Goal: Information Seeking & Learning: Find specific fact

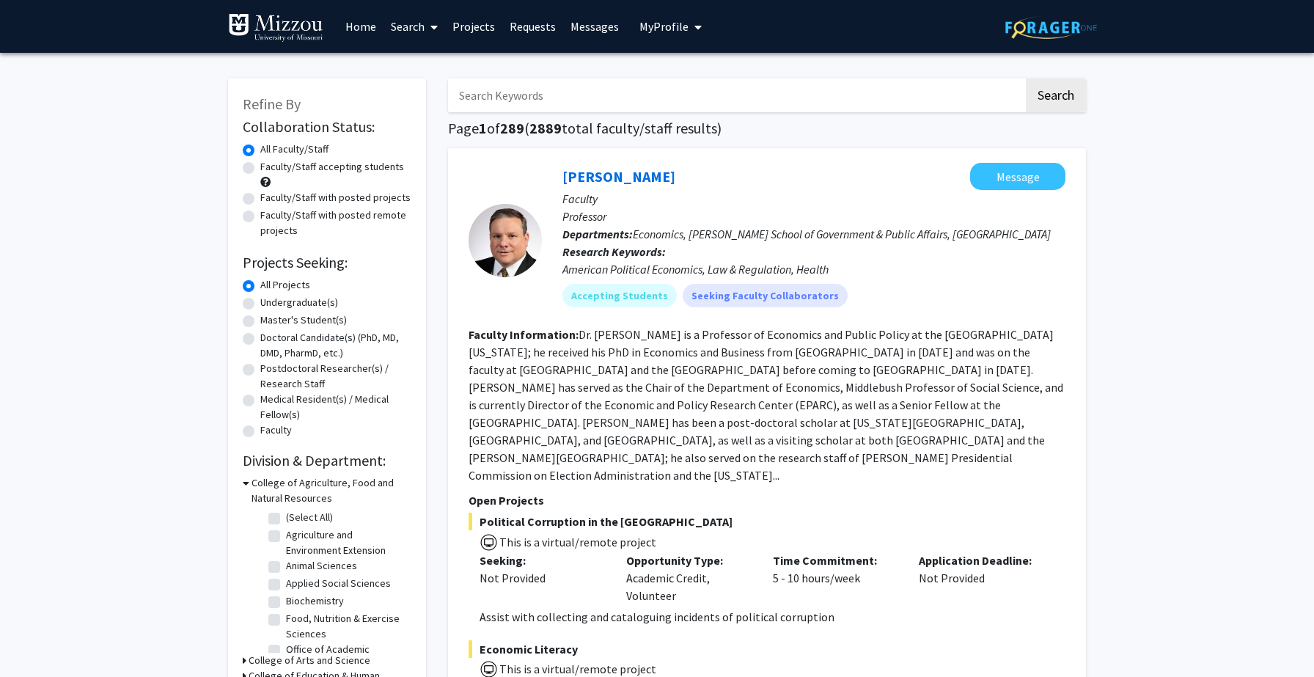
click at [510, 93] on input "Search Keywords" at bounding box center [736, 95] width 576 height 34
click at [1026, 78] on button "Search" at bounding box center [1056, 95] width 60 height 34
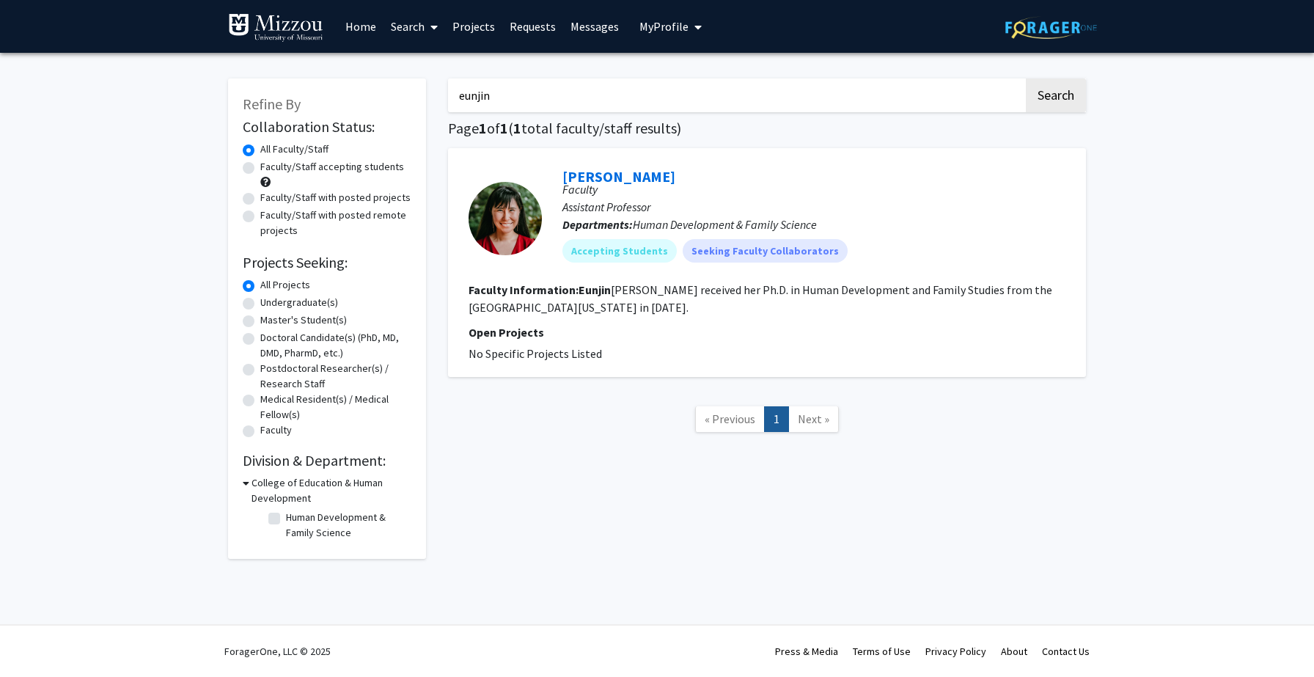
drag, startPoint x: 505, startPoint y: 103, endPoint x: 393, endPoint y: 54, distance: 122.5
click at [393, 54] on div "Refine By Collaboration Status: Collaboration Status All Faculty/Staff Collabor…" at bounding box center [657, 322] width 1314 height 539
type input "hana"
click at [1026, 78] on button "Search" at bounding box center [1056, 95] width 60 height 34
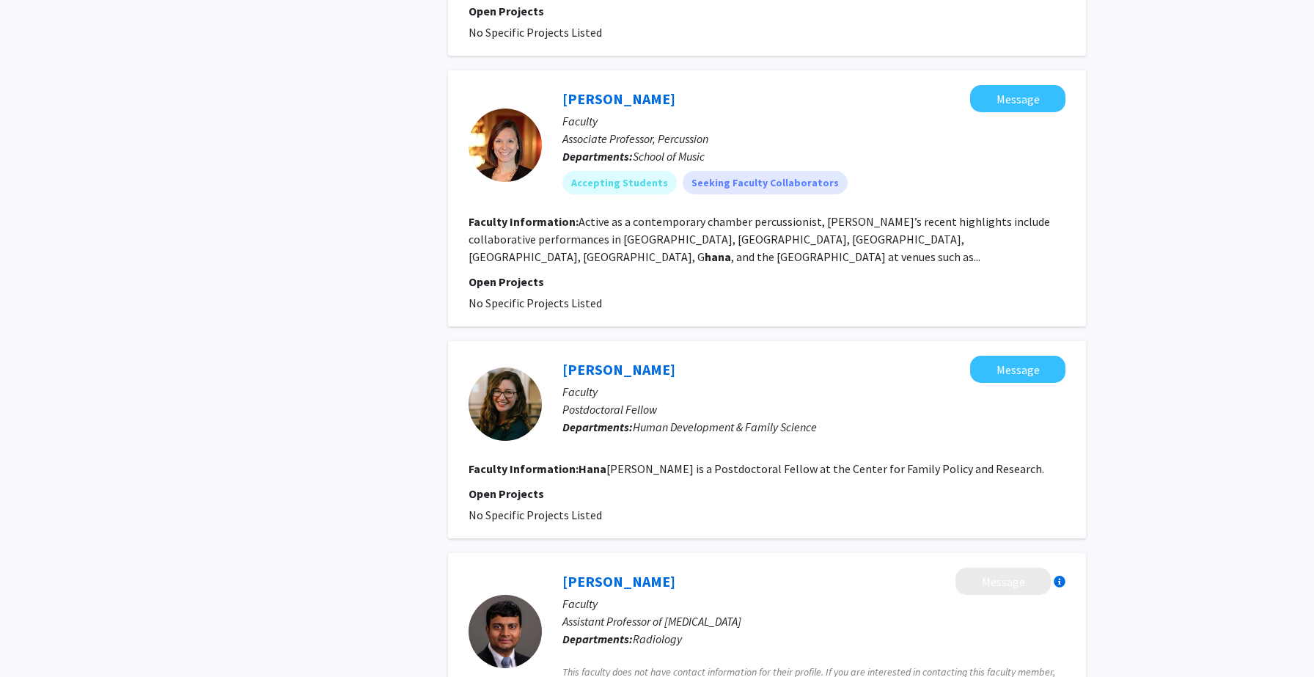
scroll to position [884, 0]
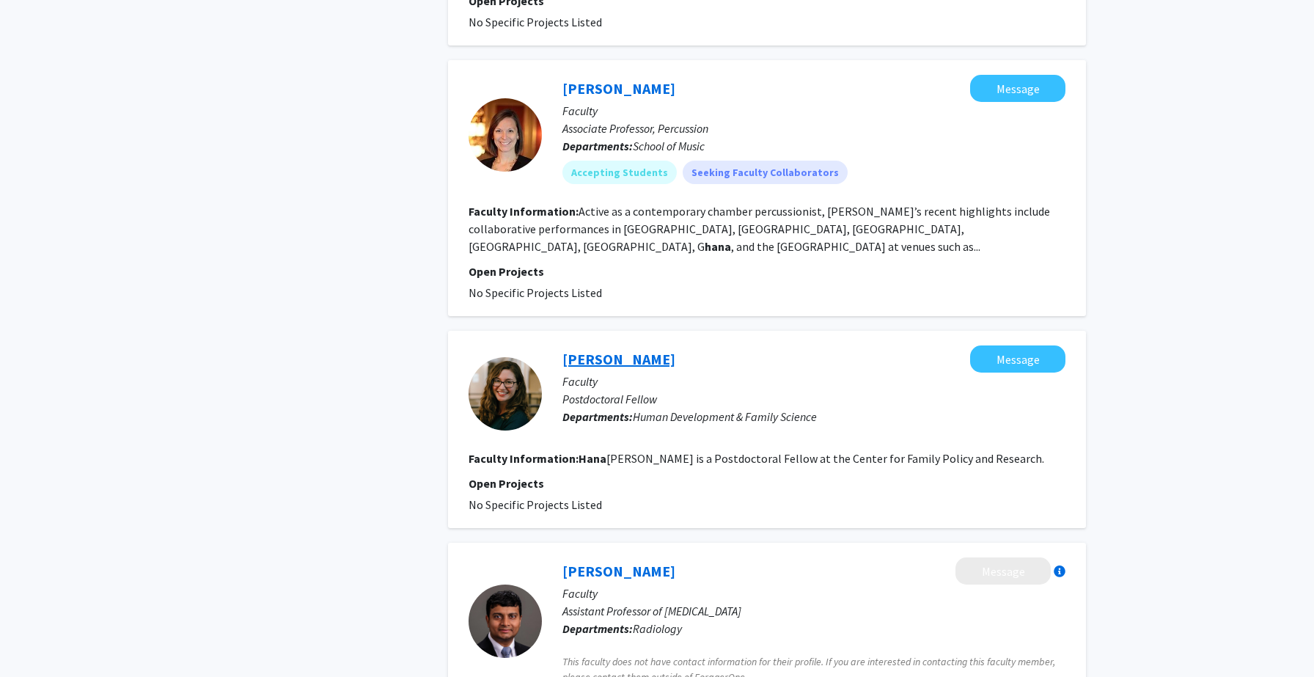
click at [602, 350] on link "[PERSON_NAME]" at bounding box center [618, 359] width 113 height 18
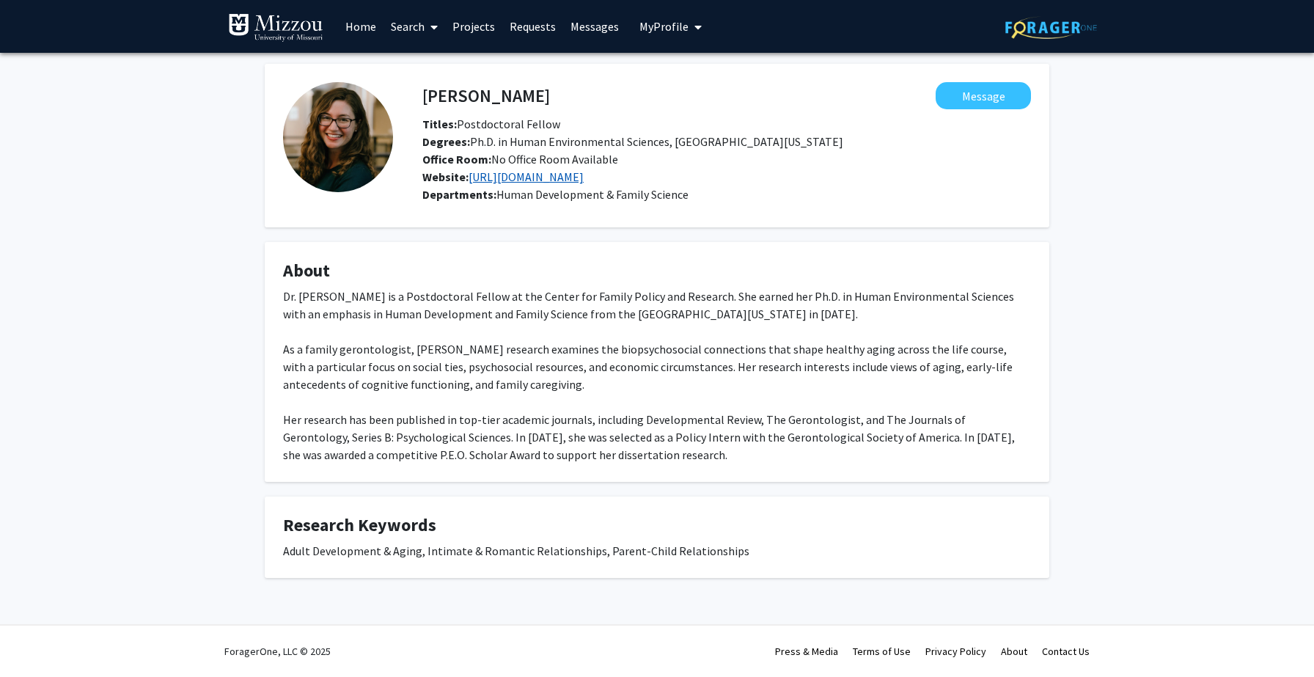
click at [584, 174] on link "[URL][DOMAIN_NAME]" at bounding box center [526, 176] width 115 height 15
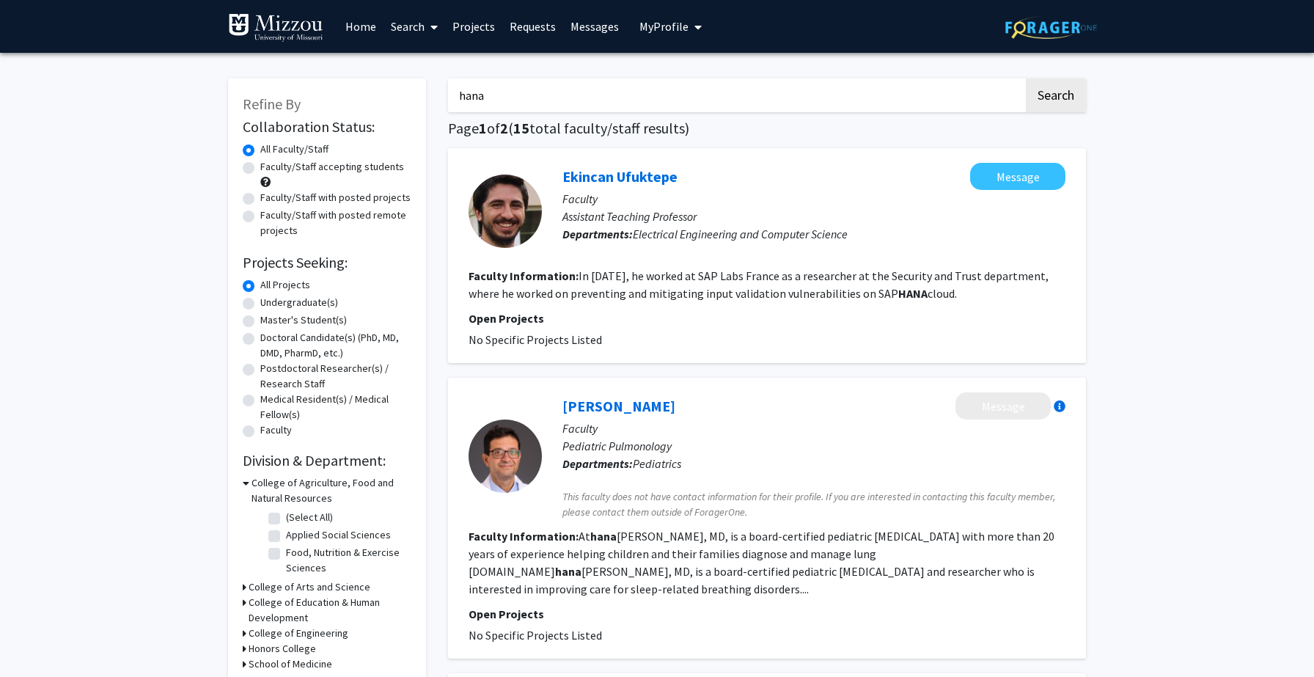
drag, startPoint x: 491, startPoint y: 100, endPoint x: 441, endPoint y: 80, distance: 54.6
type input "yeji"
click at [1026, 78] on button "Search" at bounding box center [1056, 95] width 60 height 34
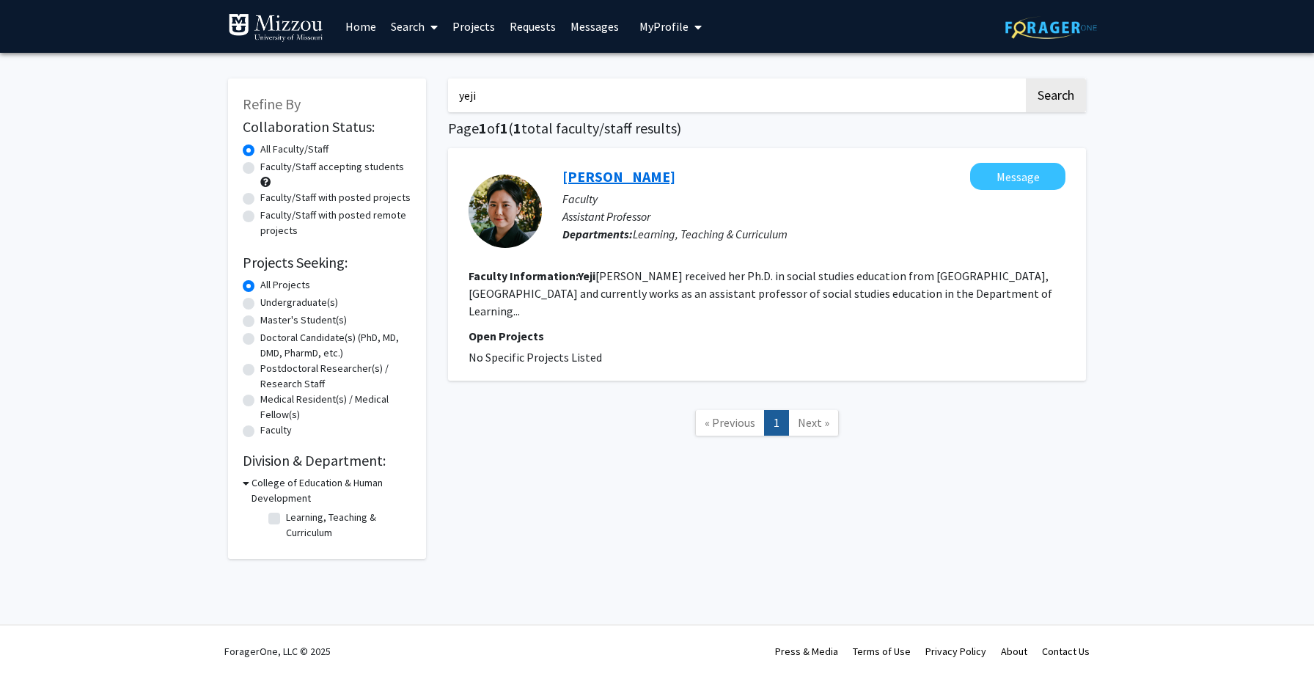
click at [588, 172] on link "[PERSON_NAME]" at bounding box center [618, 176] width 113 height 18
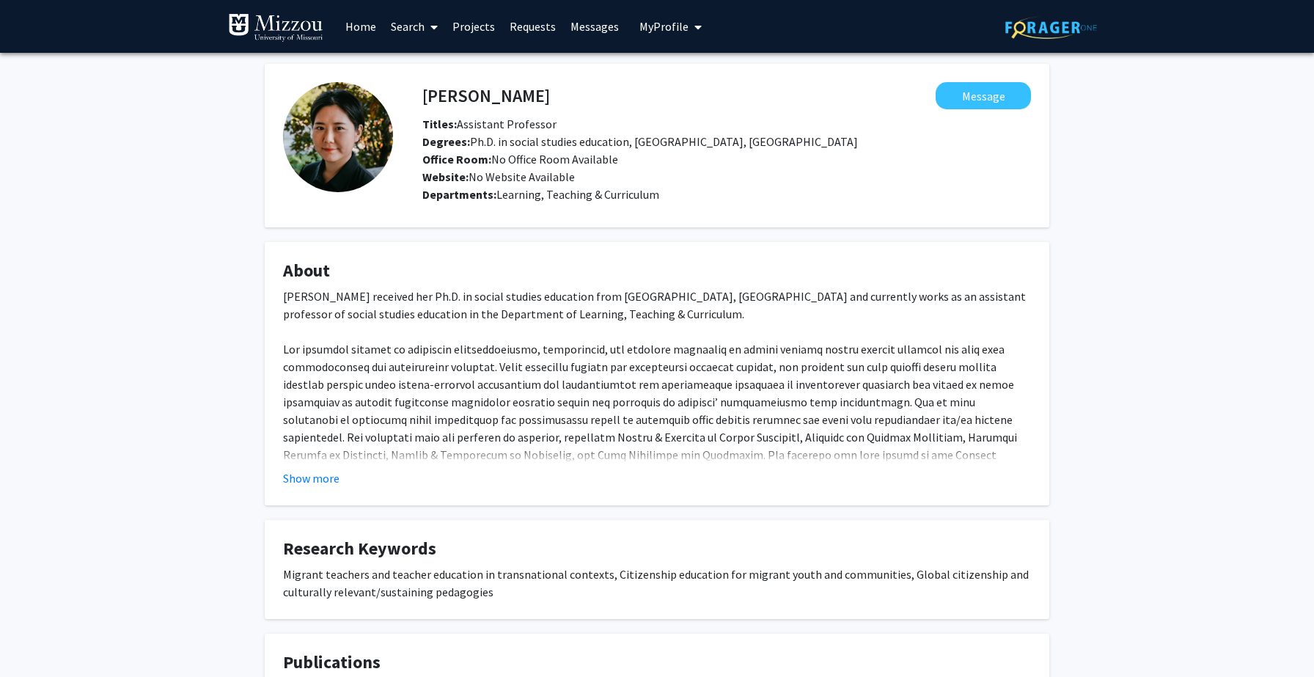
scroll to position [1, 0]
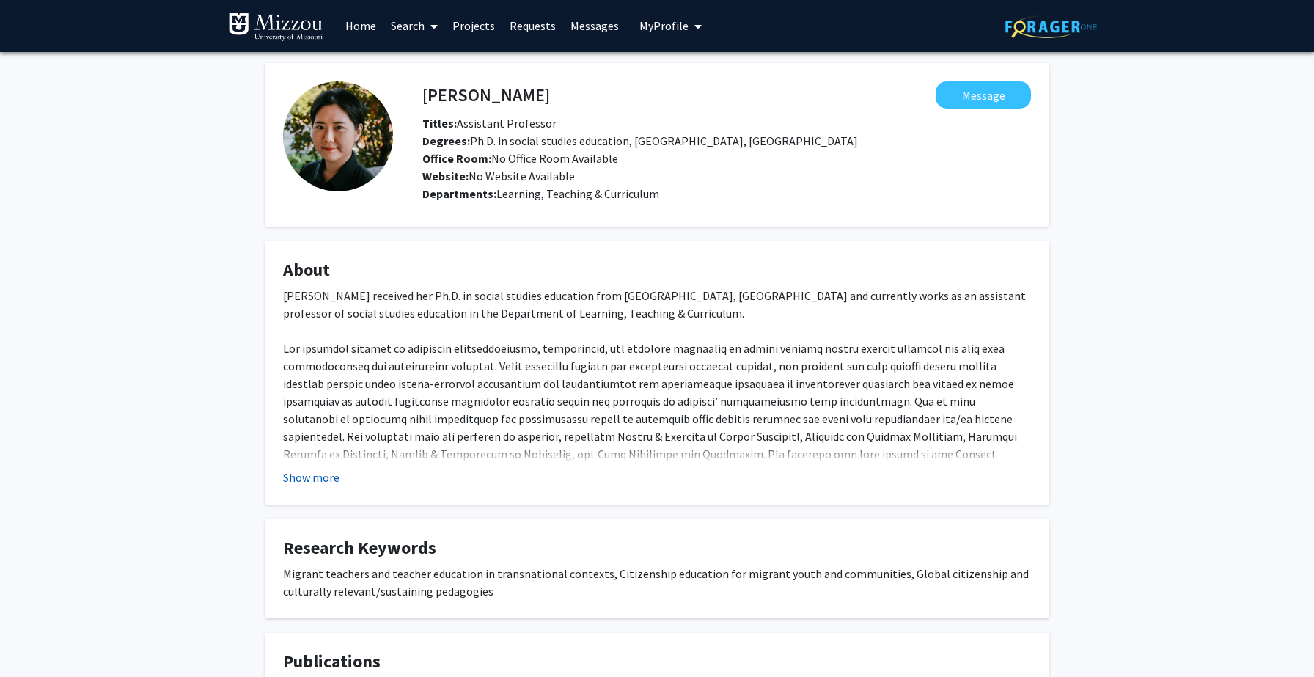
click at [331, 485] on button "Show more" at bounding box center [311, 478] width 56 height 18
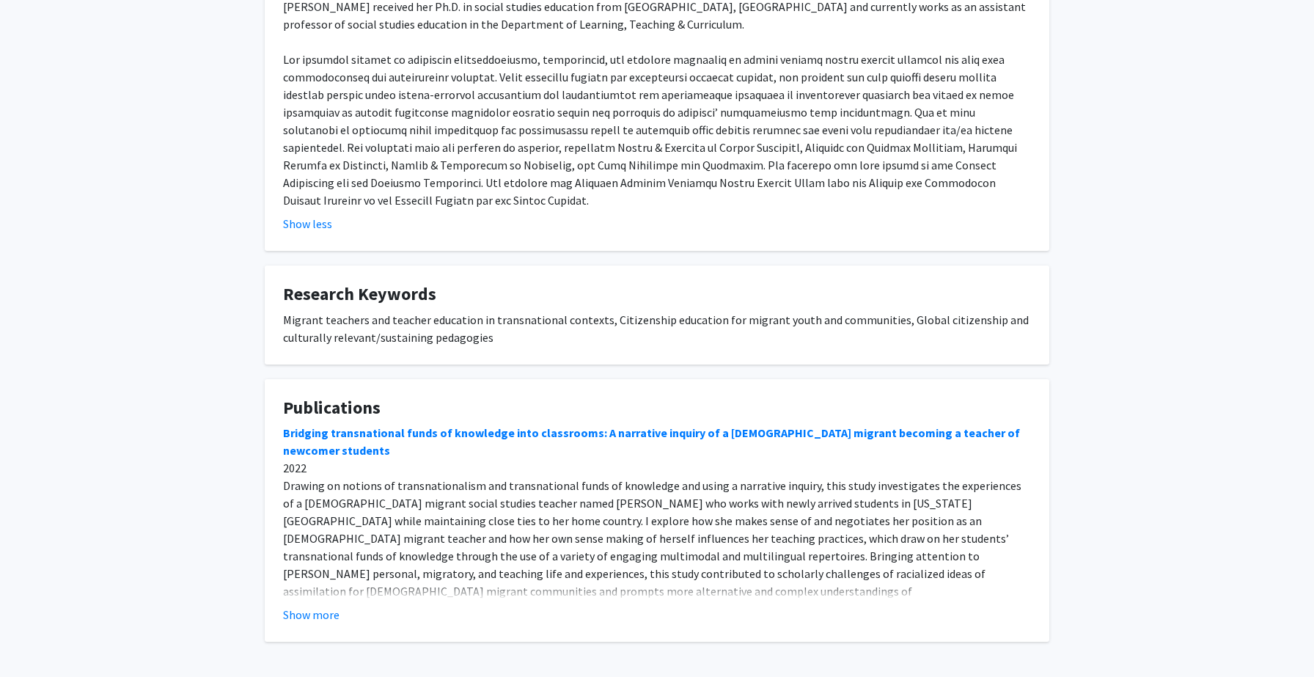
scroll to position [299, 0]
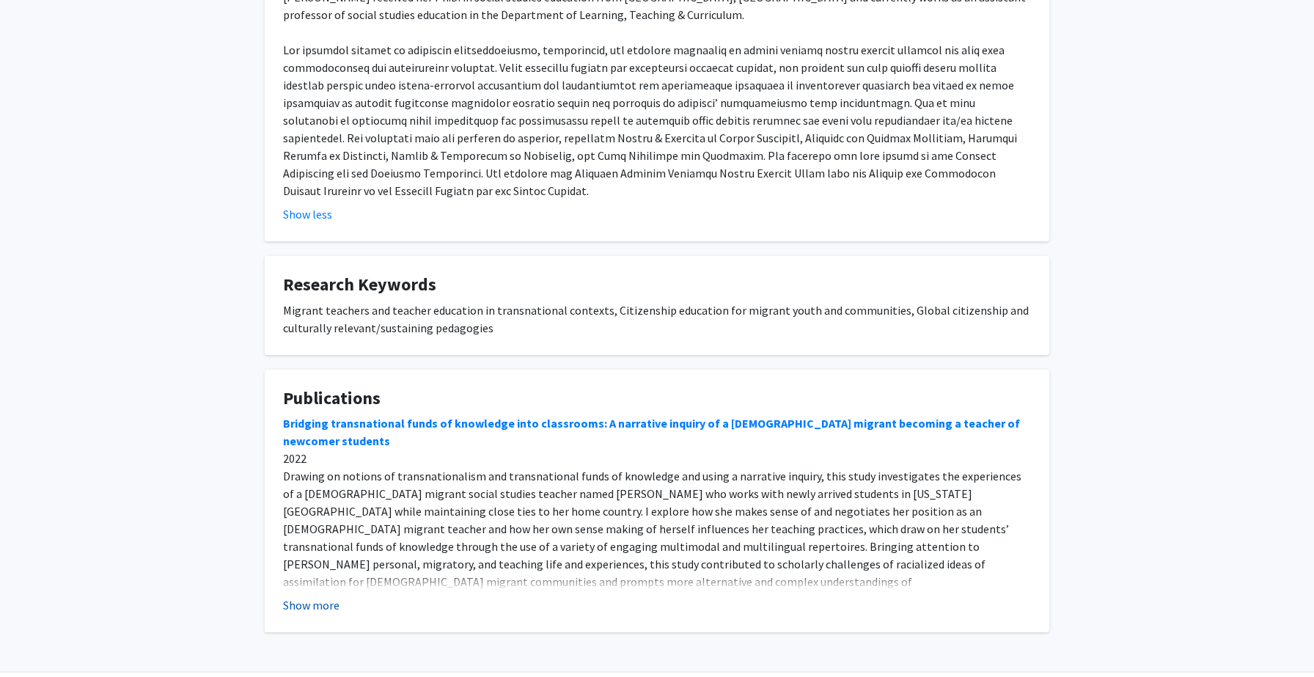
click at [312, 604] on button "Show more" at bounding box center [311, 605] width 56 height 18
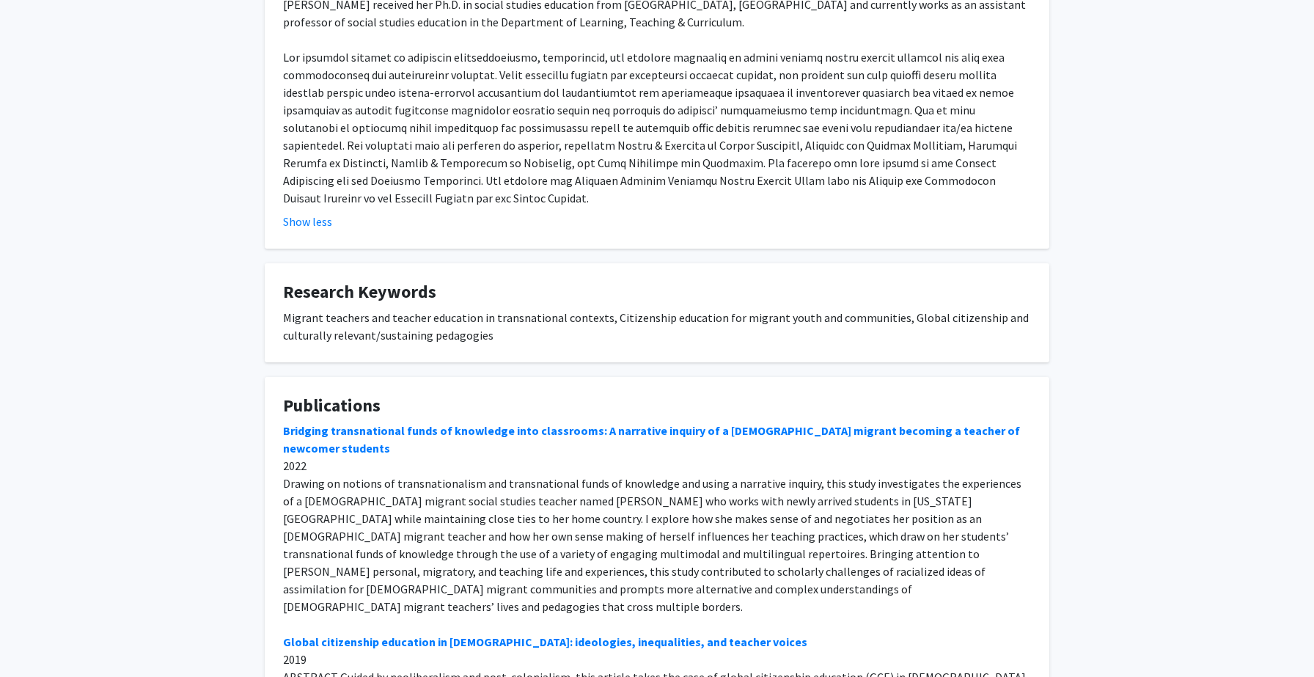
scroll to position [0, 0]
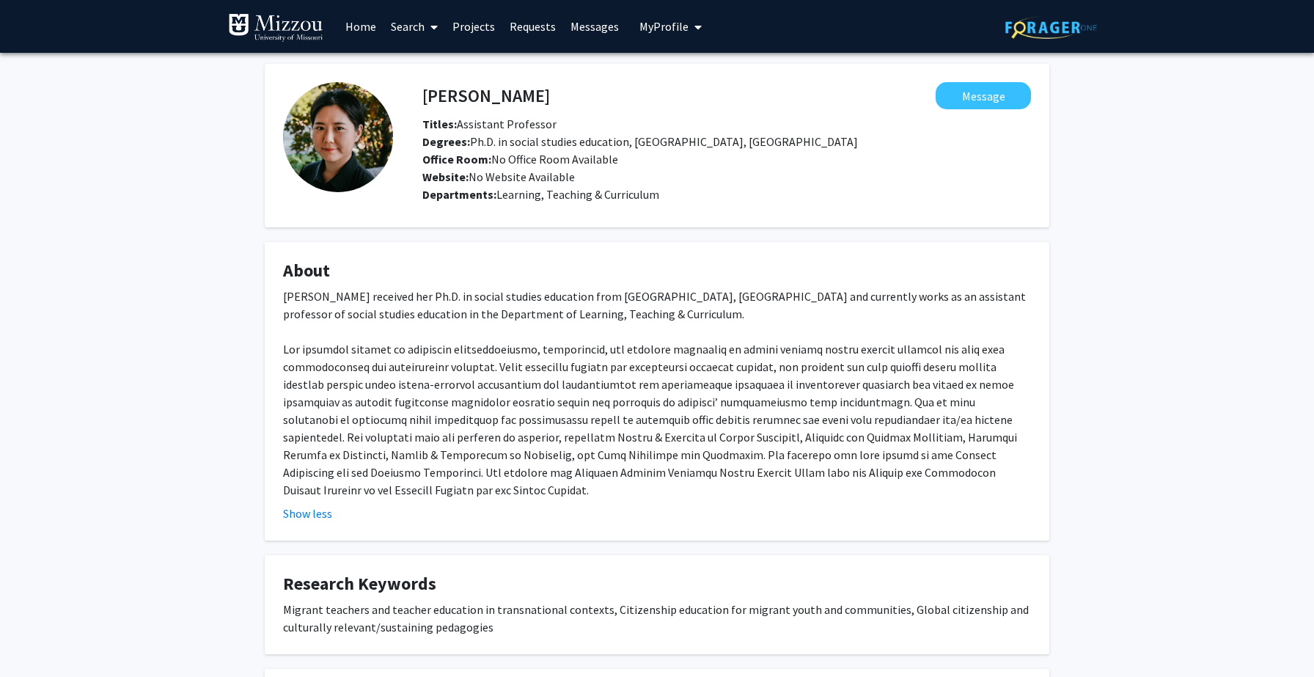
click at [355, 25] on link "Home" at bounding box center [360, 26] width 45 height 51
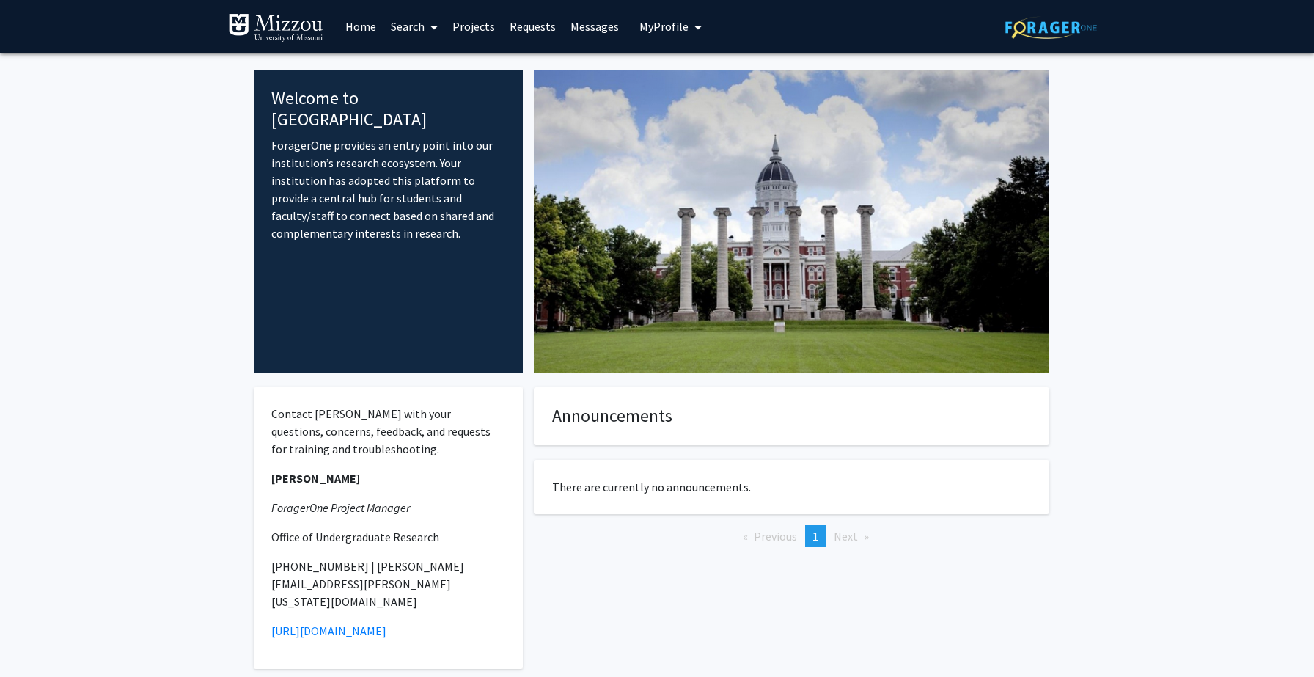
click at [416, 18] on link "Search" at bounding box center [414, 26] width 62 height 51
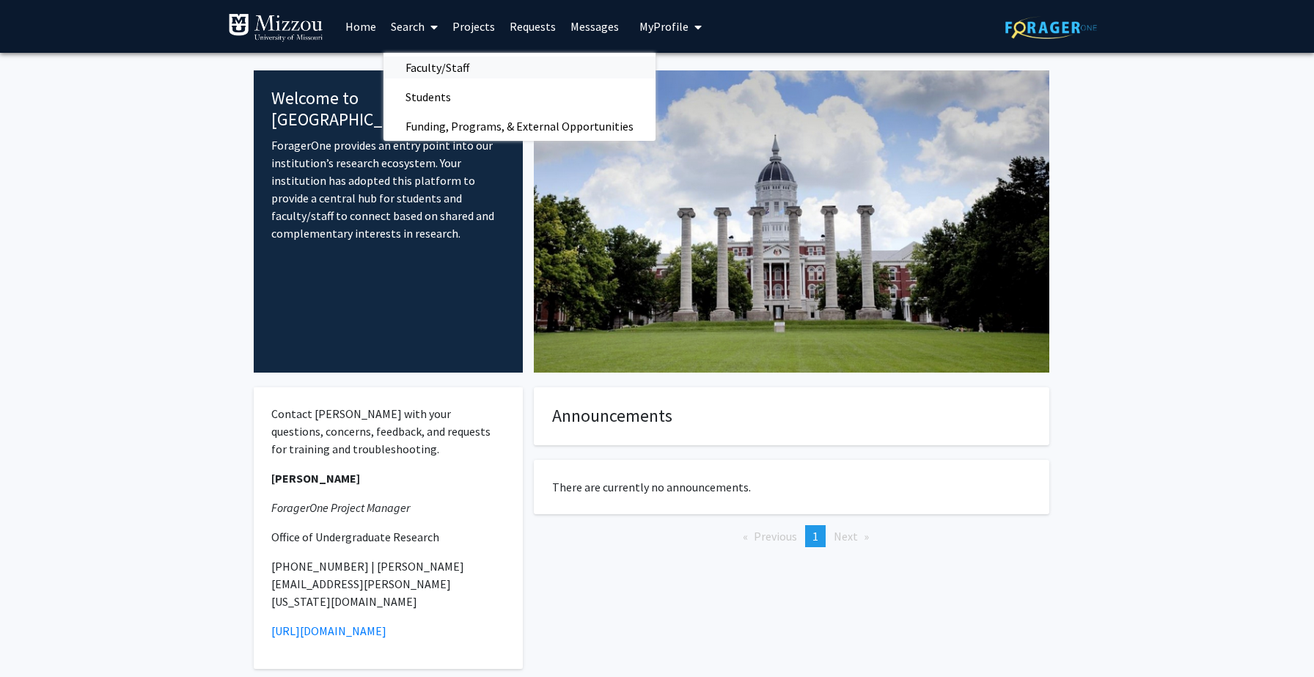
click at [425, 62] on span "Faculty/Staff" at bounding box center [437, 67] width 108 height 29
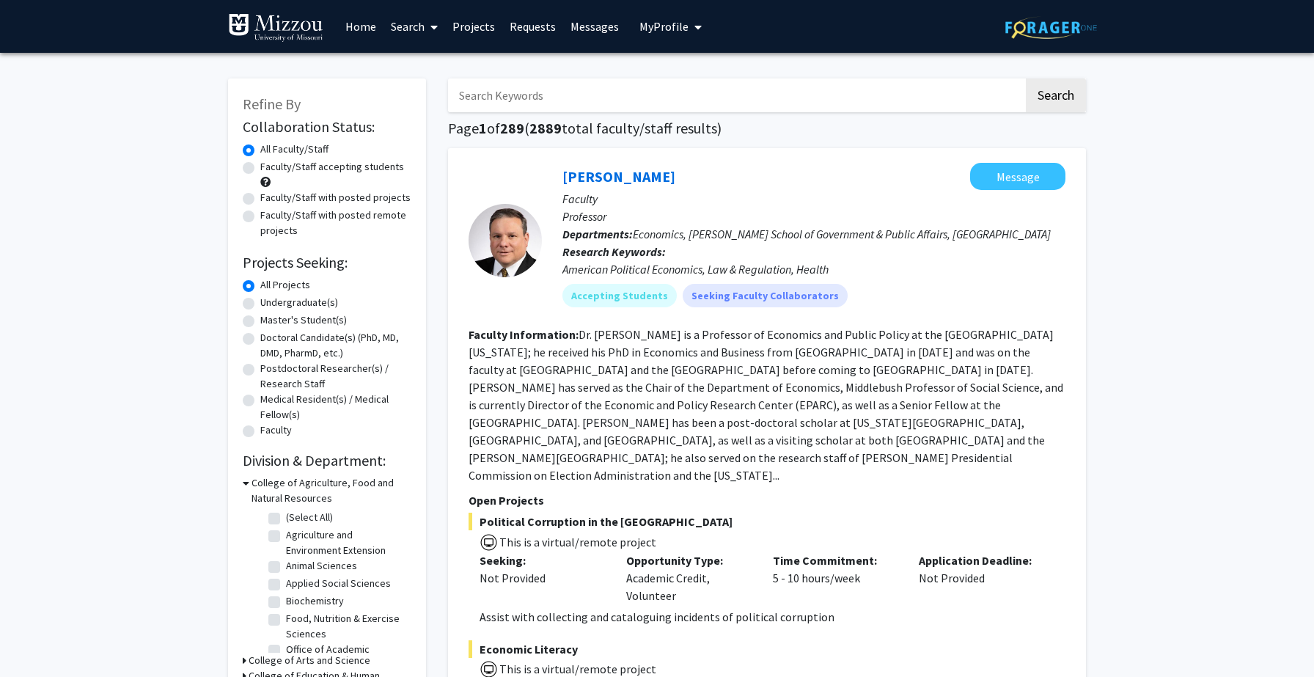
click at [524, 87] on input "Search Keywords" at bounding box center [736, 95] width 576 height 34
type input "sleep"
click at [1026, 78] on button "Search" at bounding box center [1056, 95] width 60 height 34
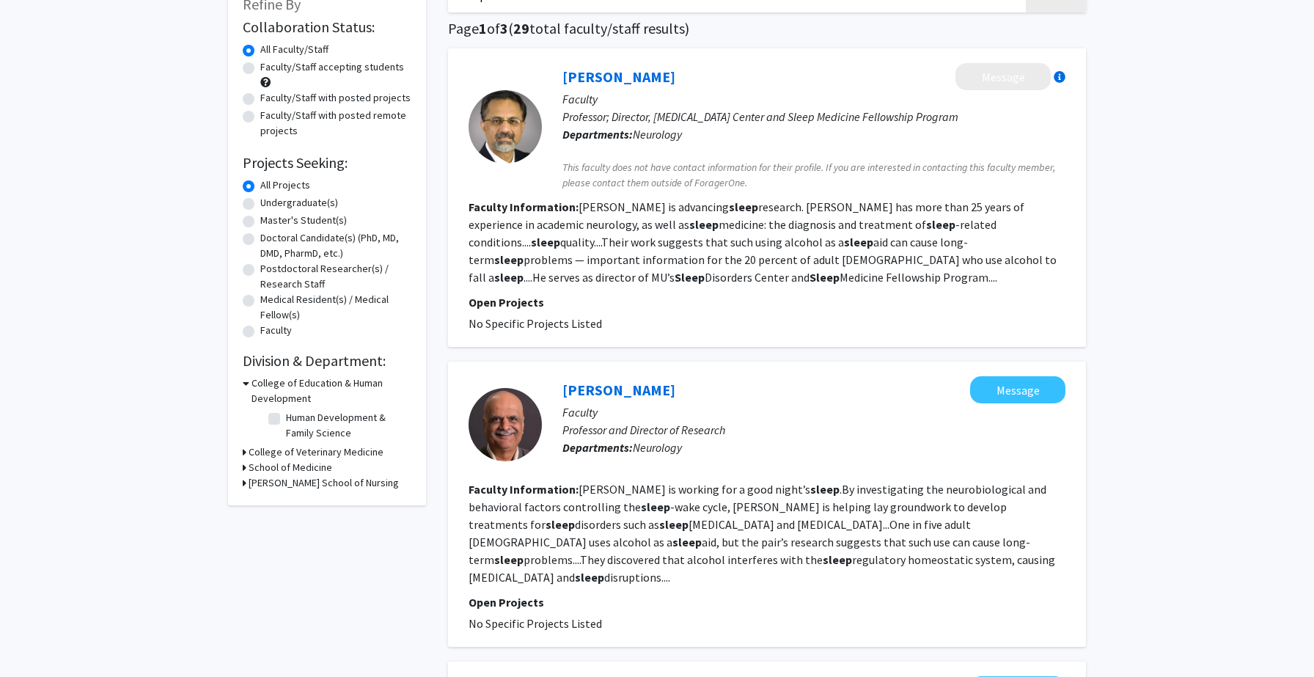
scroll to position [100, 0]
click at [635, 73] on link "[PERSON_NAME]" at bounding box center [618, 76] width 113 height 18
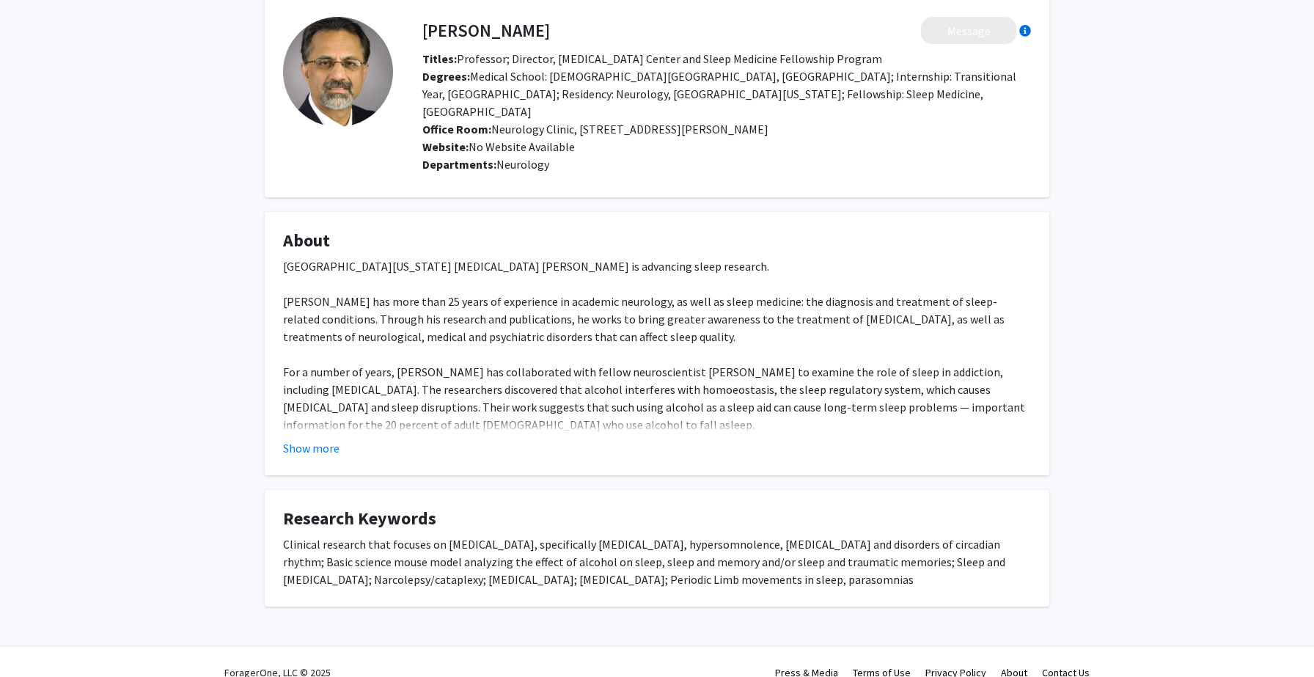
scroll to position [68, 0]
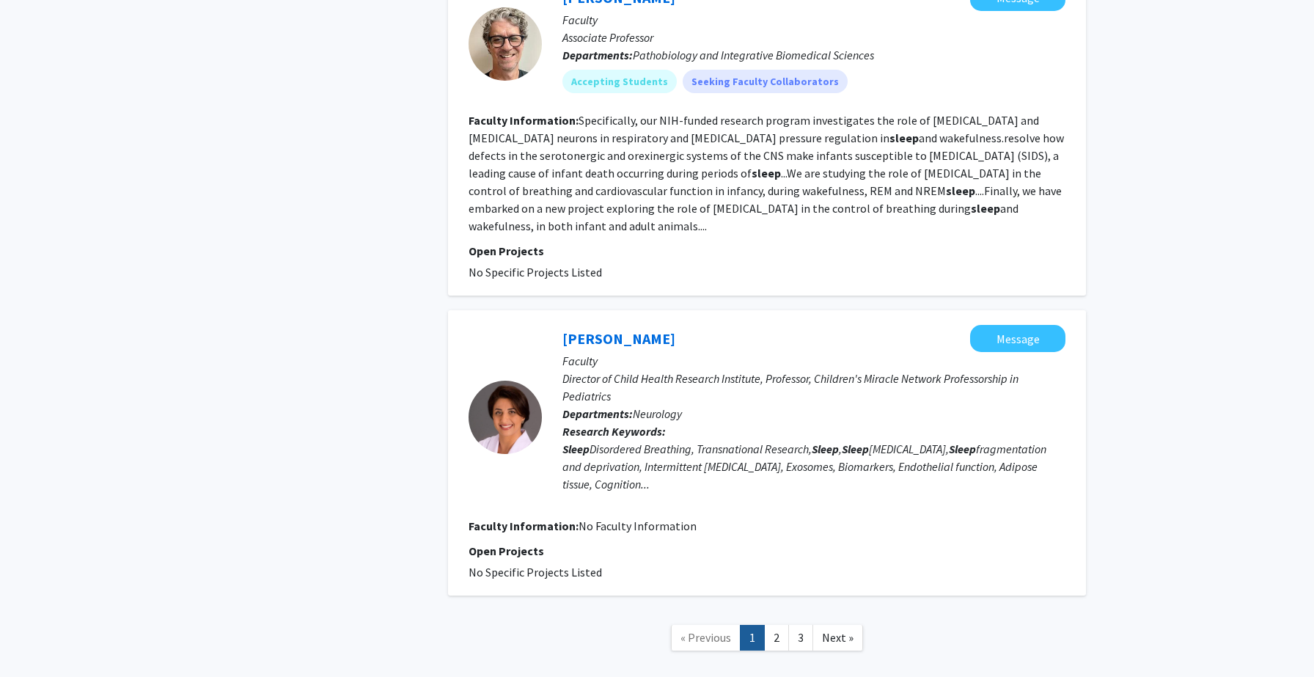
scroll to position [2602, 0]
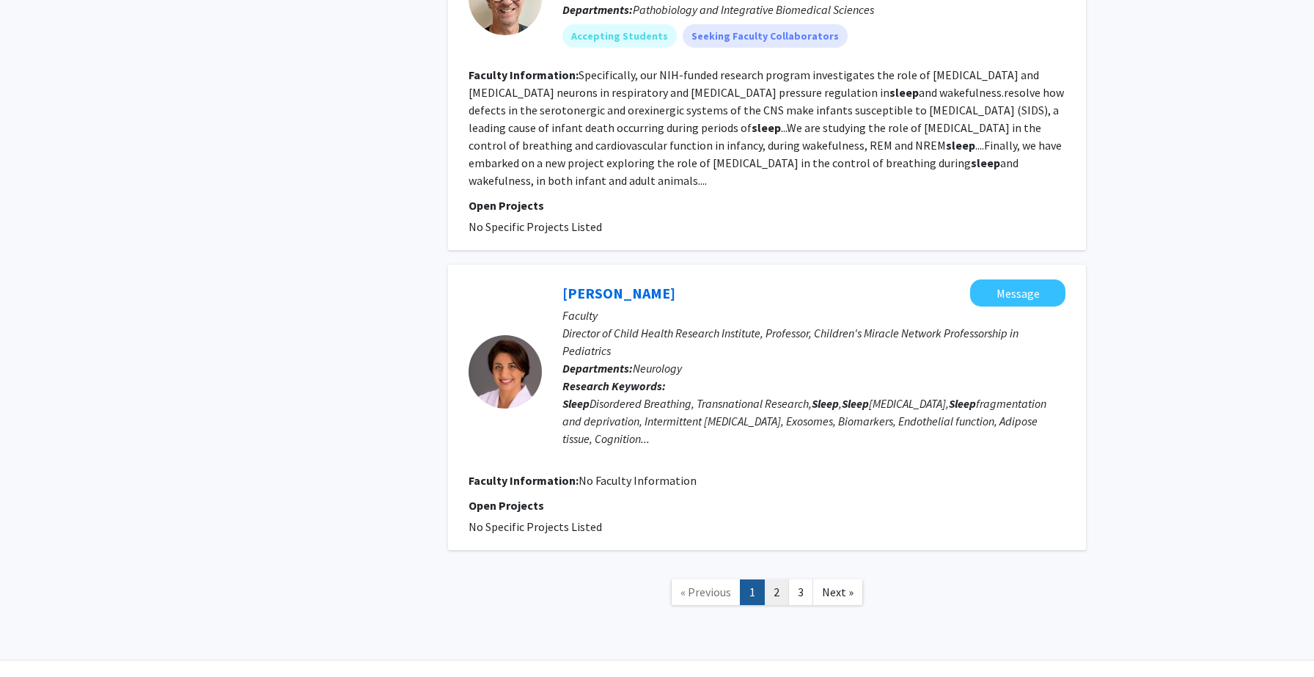
click at [779, 579] on link "2" at bounding box center [776, 592] width 25 height 26
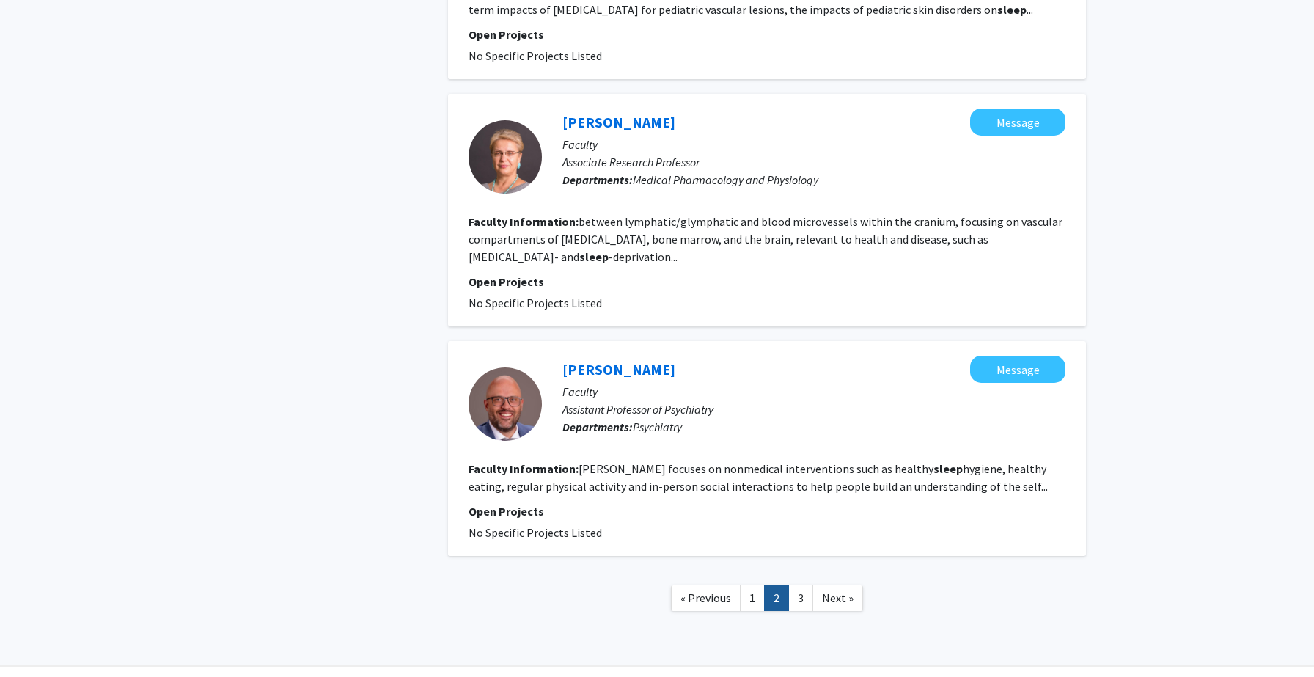
scroll to position [2393, 0]
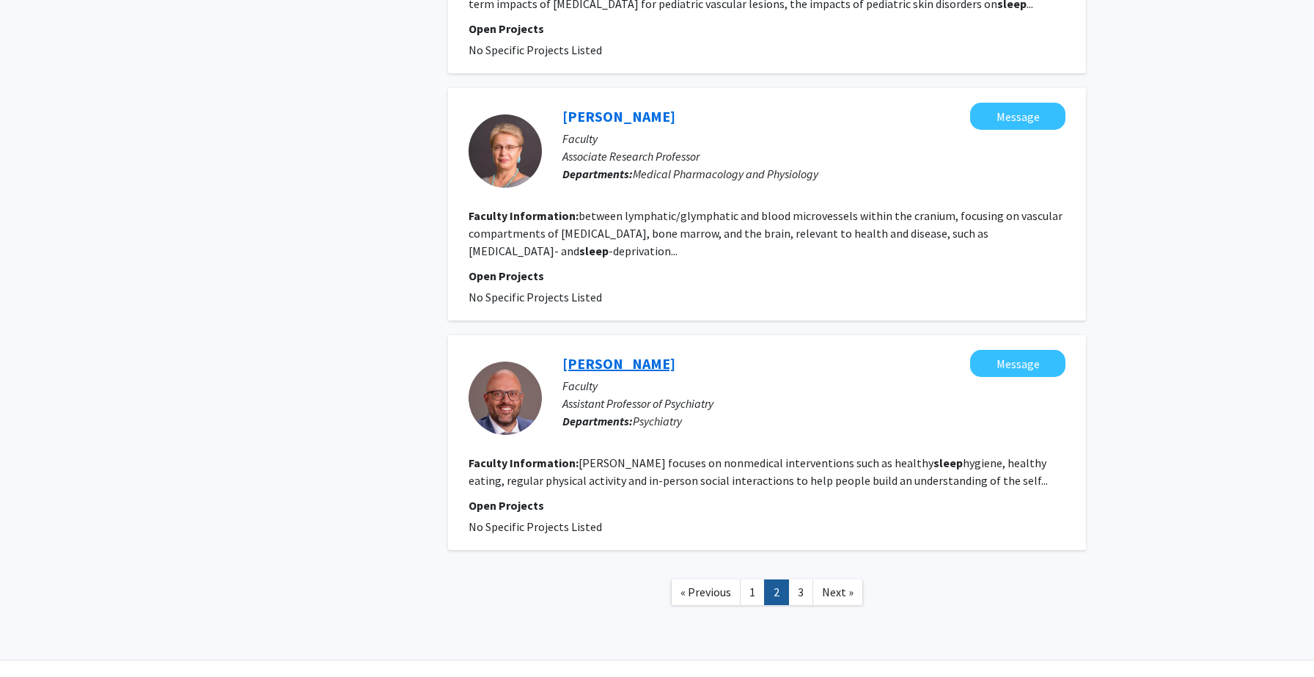
click at [662, 354] on link "[PERSON_NAME]" at bounding box center [618, 363] width 113 height 18
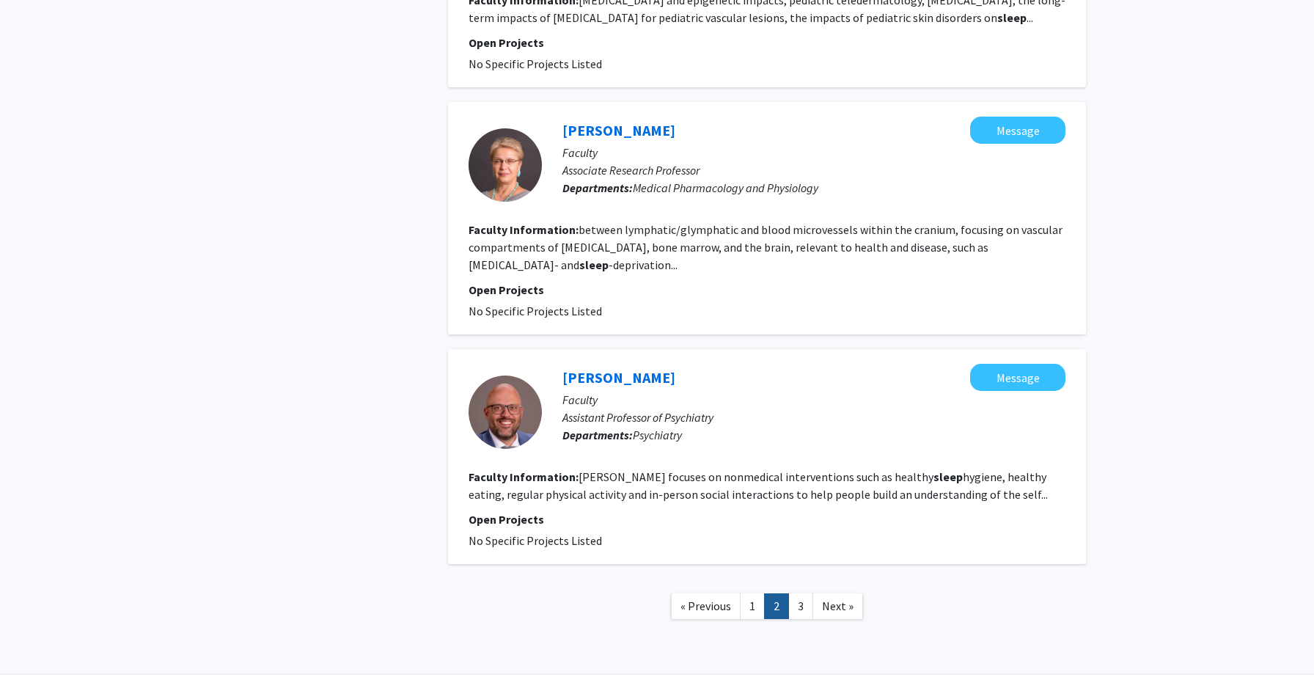
scroll to position [2393, 0]
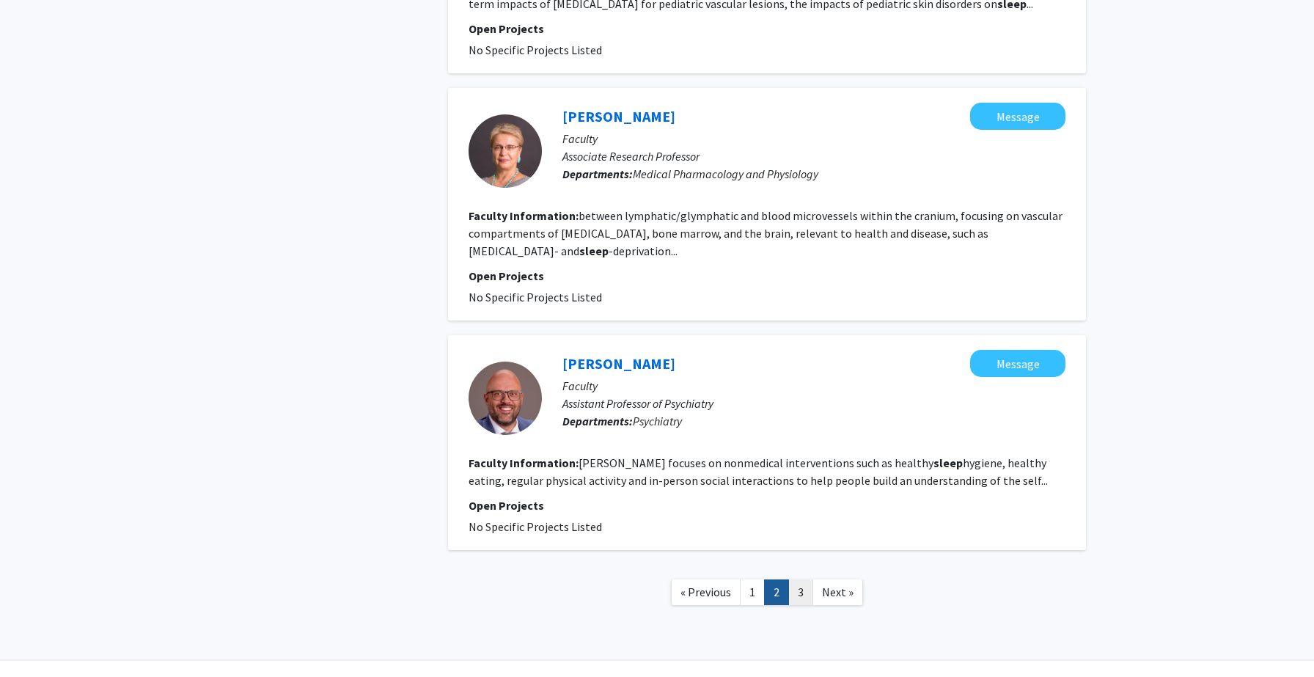
click at [799, 579] on link "3" at bounding box center [800, 592] width 25 height 26
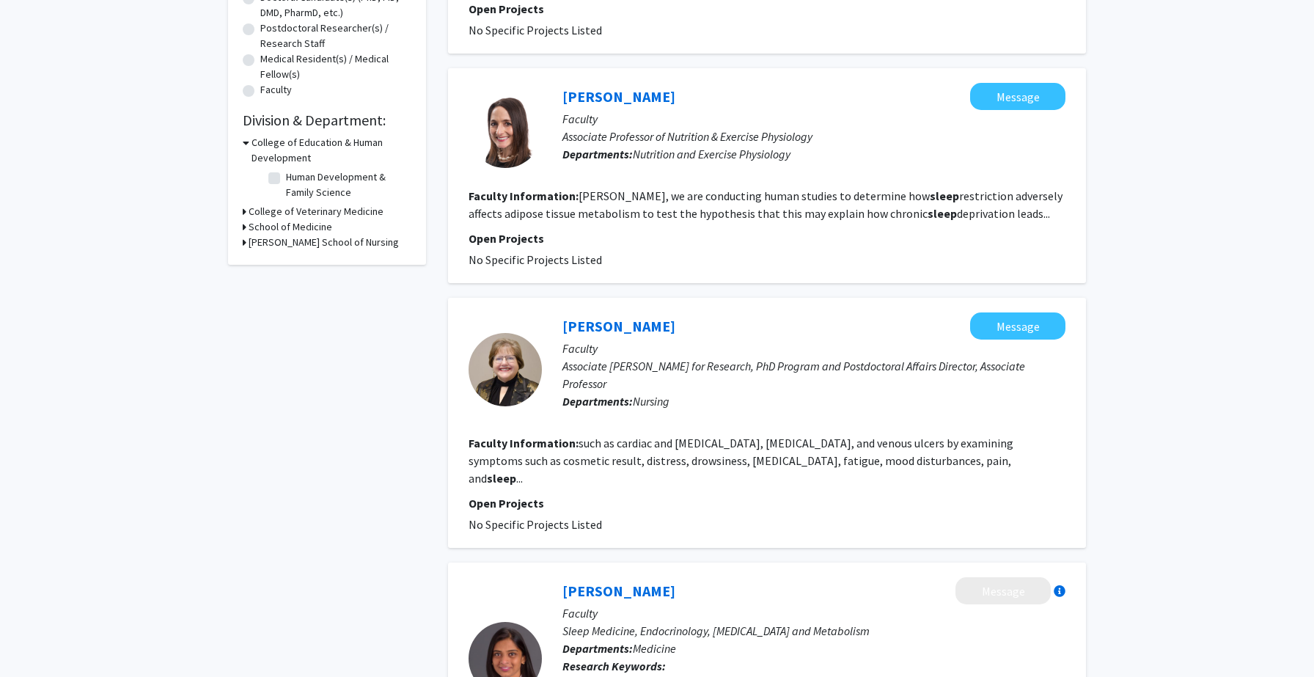
scroll to position [343, 0]
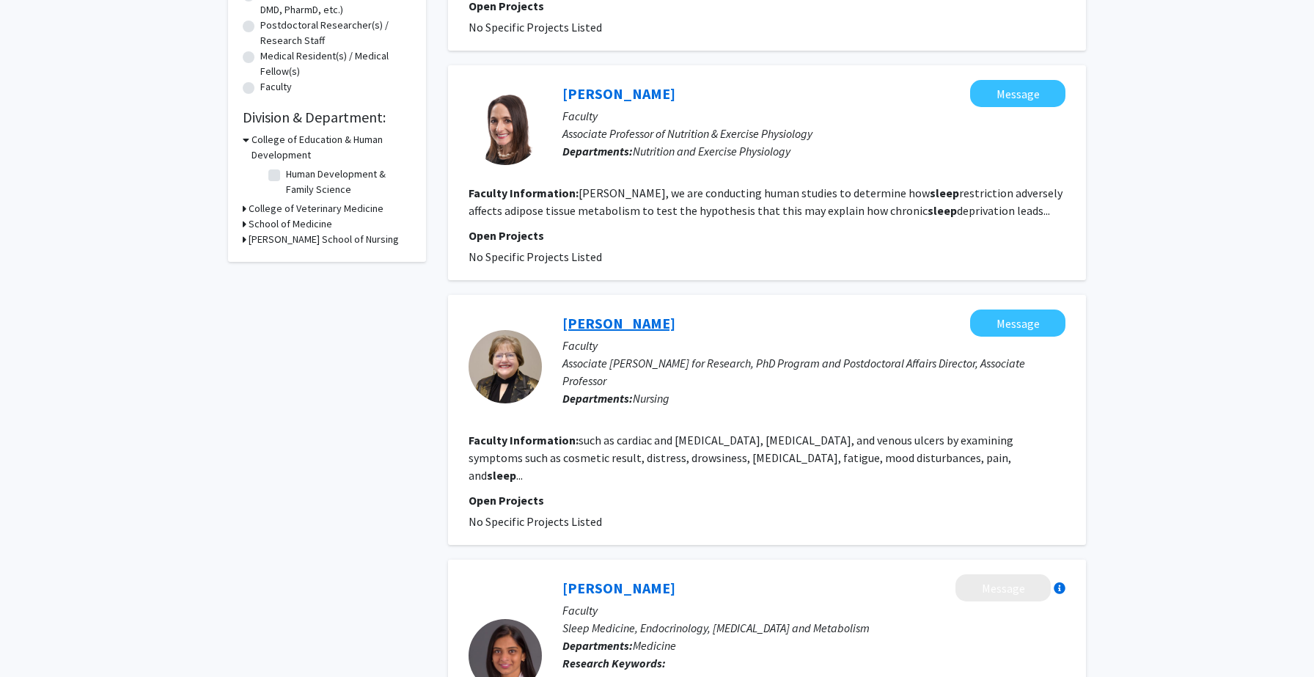
click at [648, 317] on link "[PERSON_NAME]" at bounding box center [618, 323] width 113 height 18
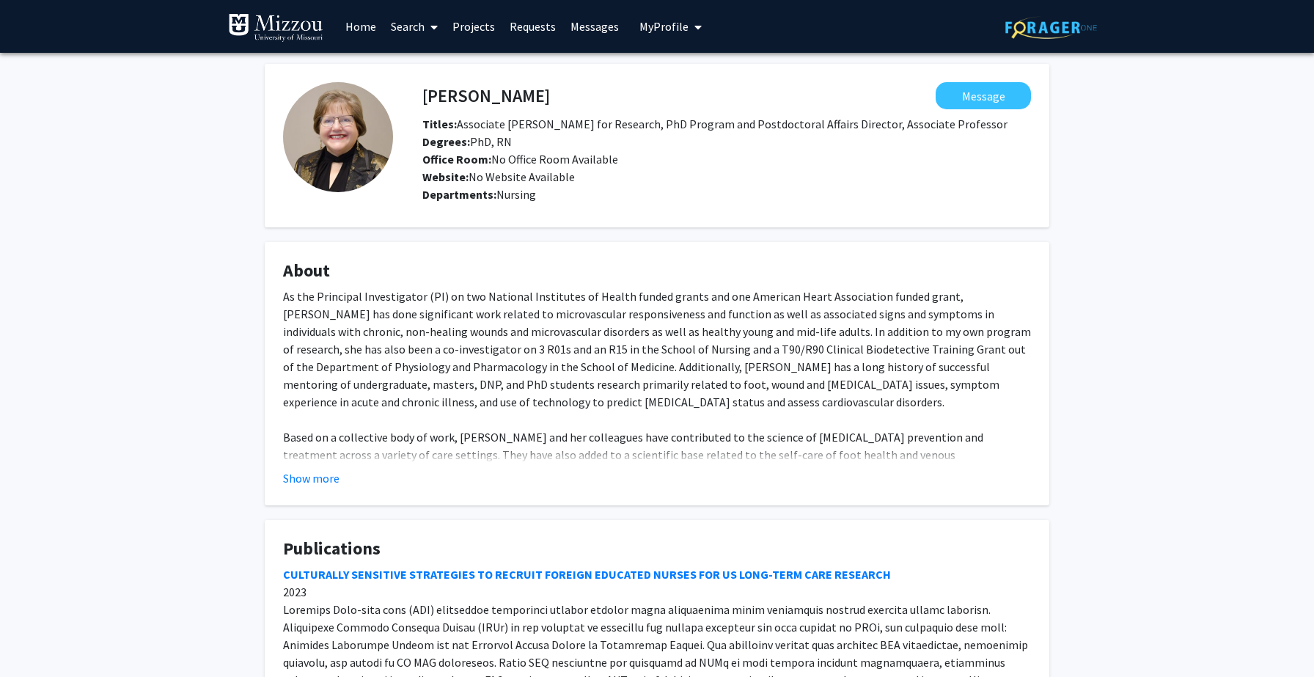
click at [291, 21] on img at bounding box center [275, 27] width 95 height 29
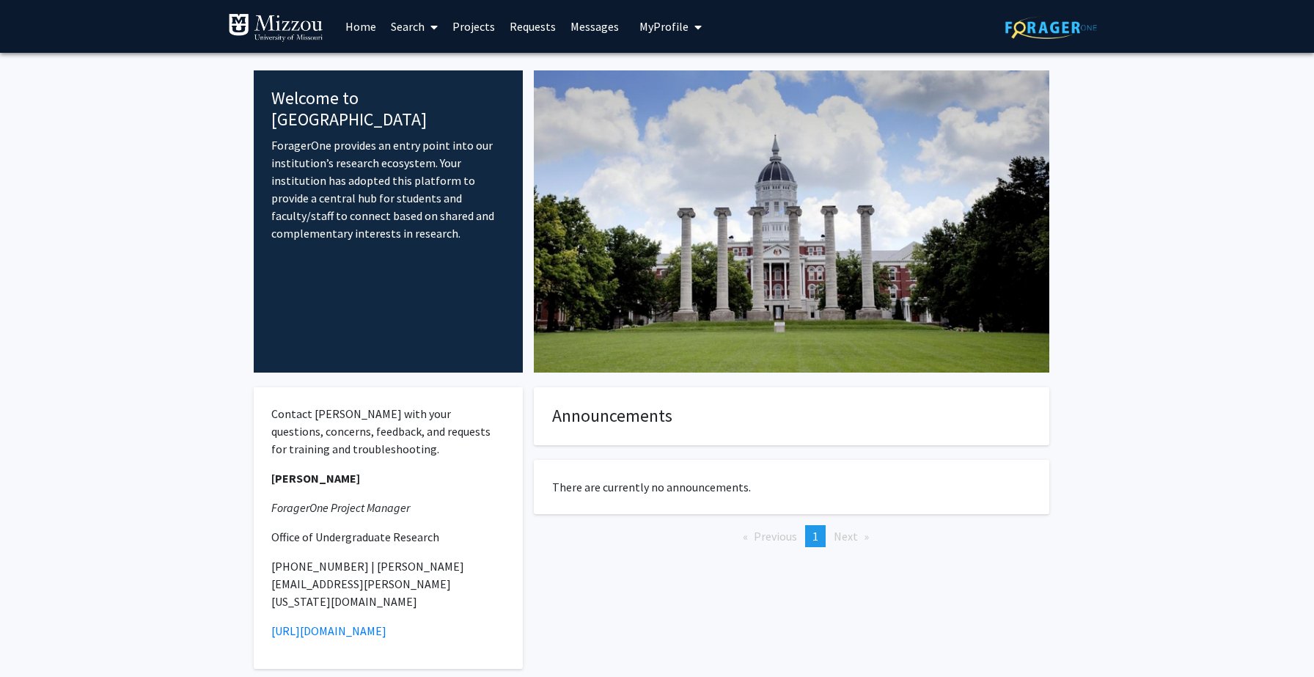
click at [445, 26] on link "Search" at bounding box center [414, 26] width 62 height 51
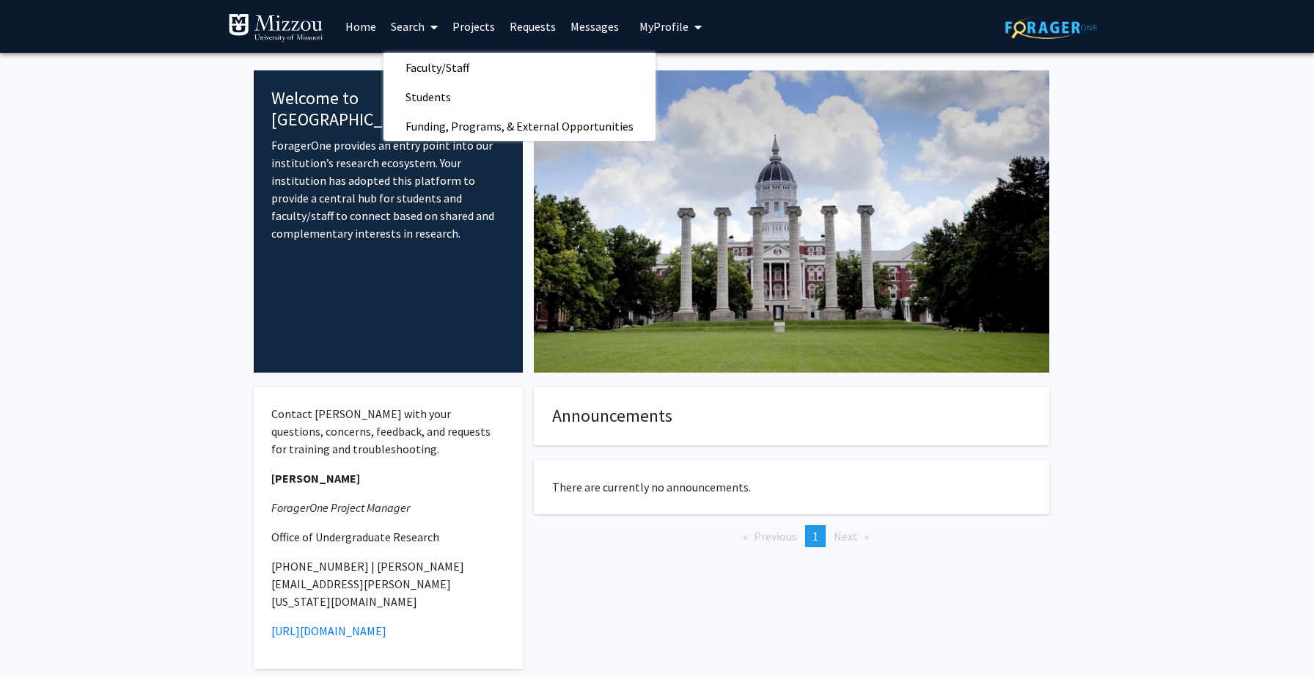
click at [468, 26] on link "Projects" at bounding box center [473, 26] width 57 height 51
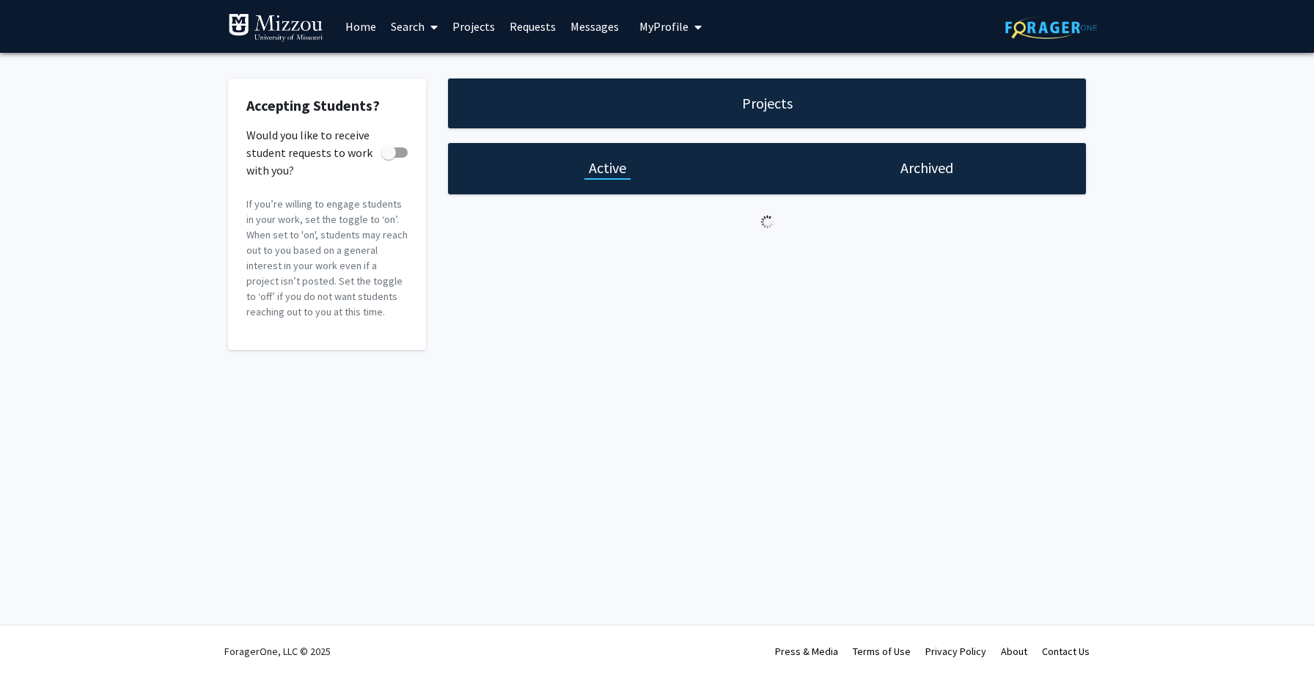
checkbox input "true"
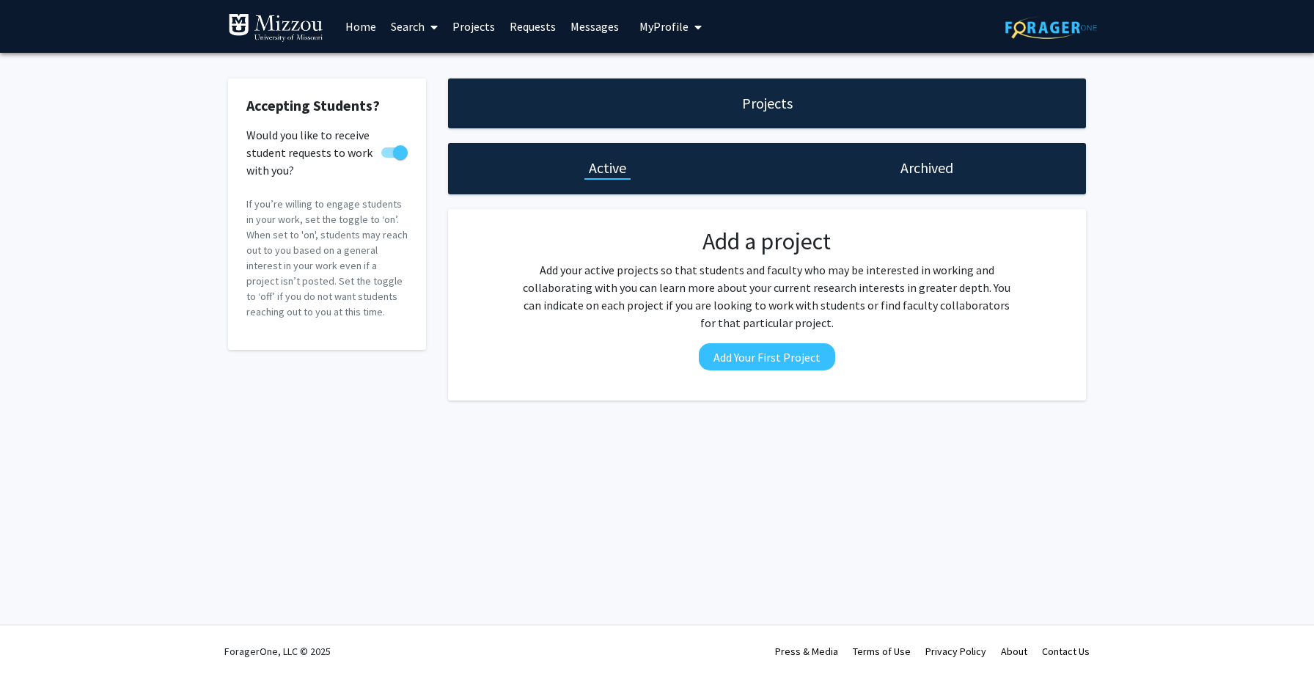
click at [397, 17] on link "Search" at bounding box center [414, 26] width 62 height 51
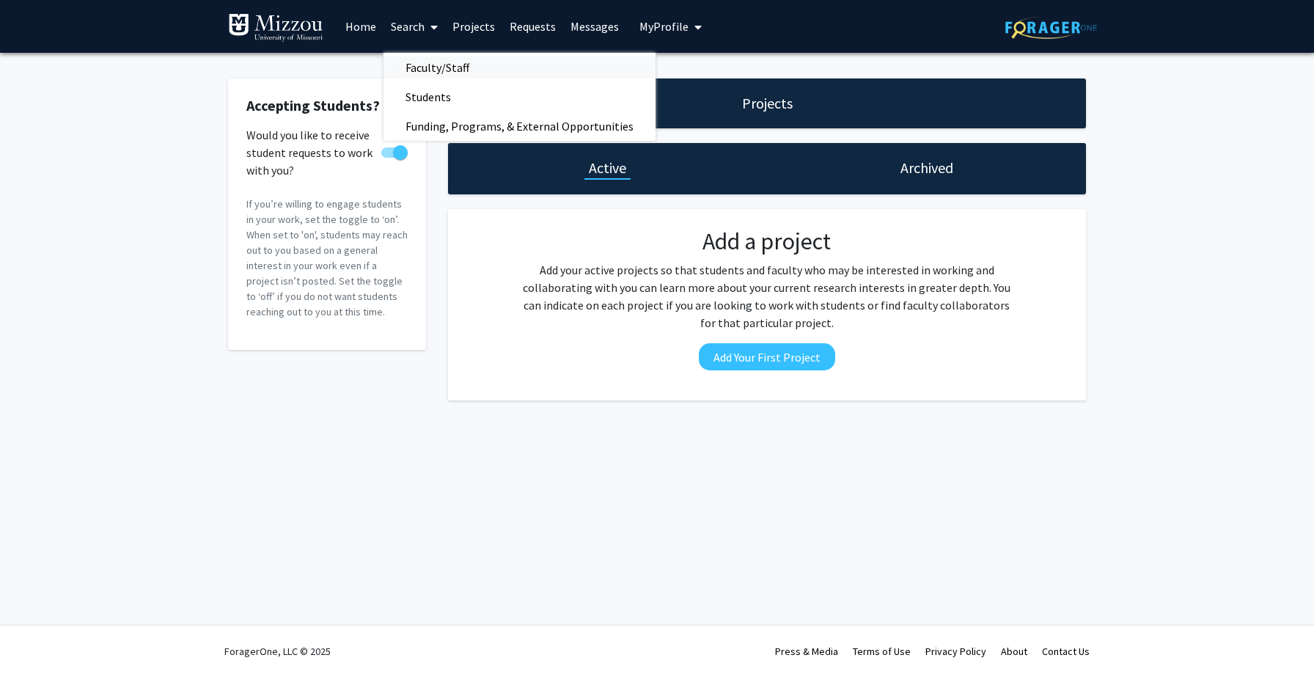
click at [419, 62] on span "Faculty/Staff" at bounding box center [437, 67] width 108 height 29
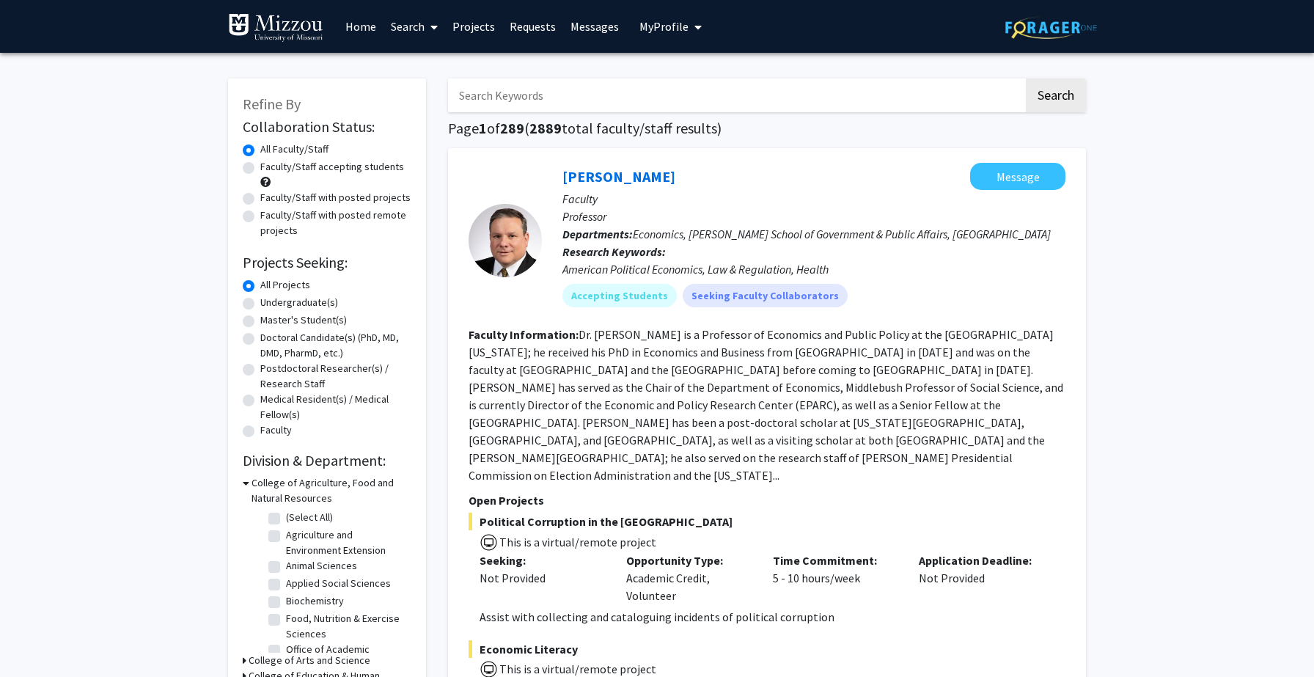
click at [513, 109] on input "Search Keywords" at bounding box center [736, 95] width 576 height 34
type input "[PERSON_NAME]"
click at [1061, 87] on button "Search" at bounding box center [1056, 95] width 60 height 34
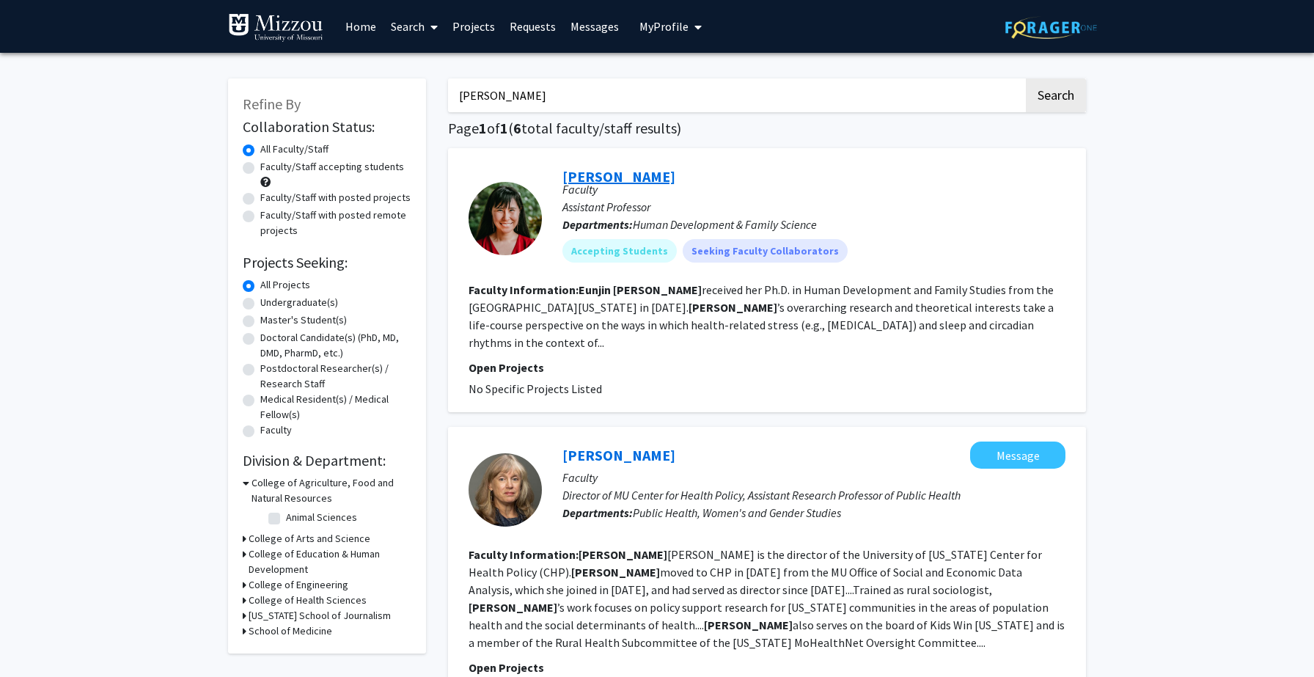
click at [603, 177] on link "[PERSON_NAME]" at bounding box center [618, 176] width 113 height 18
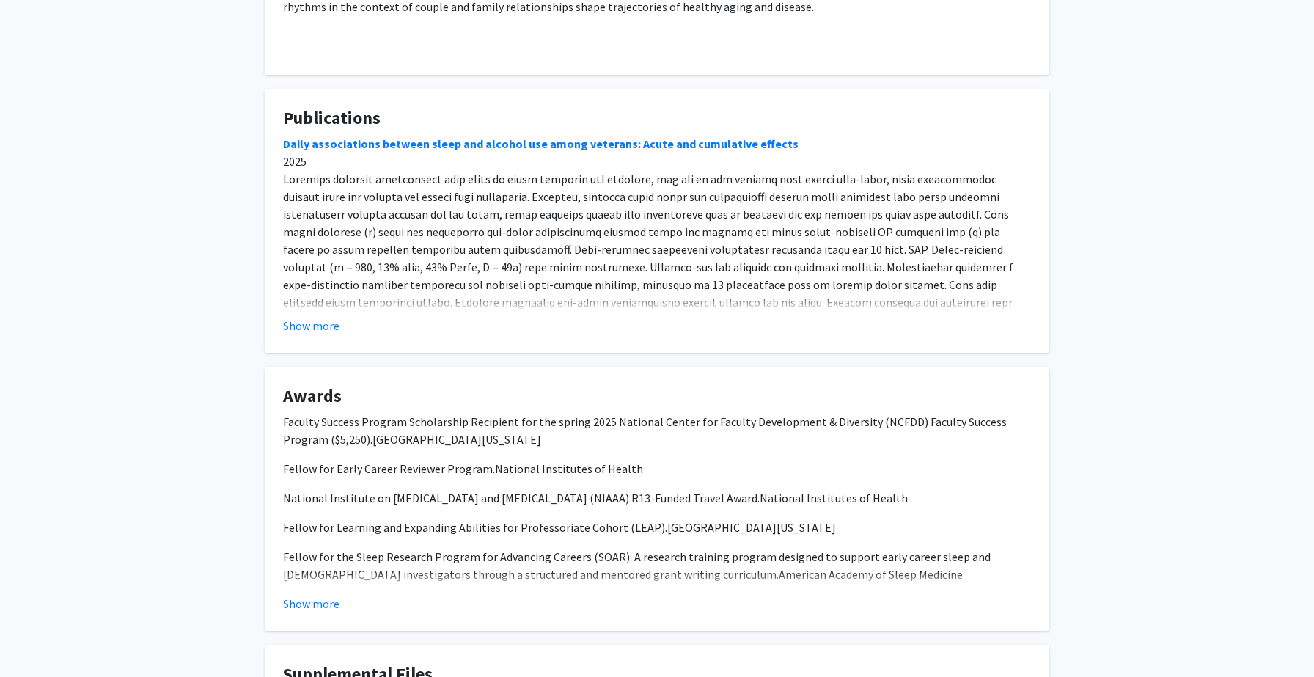
scroll to position [630, 0]
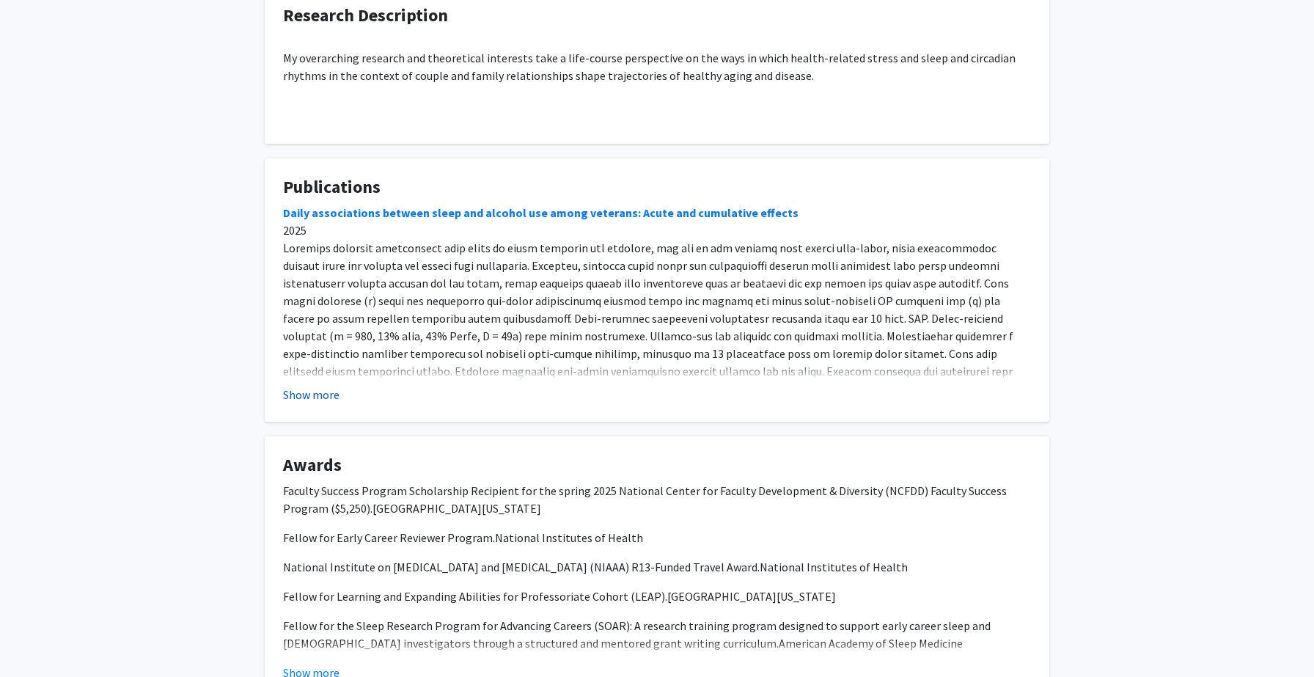
click at [331, 394] on button "Show more" at bounding box center [311, 395] width 56 height 18
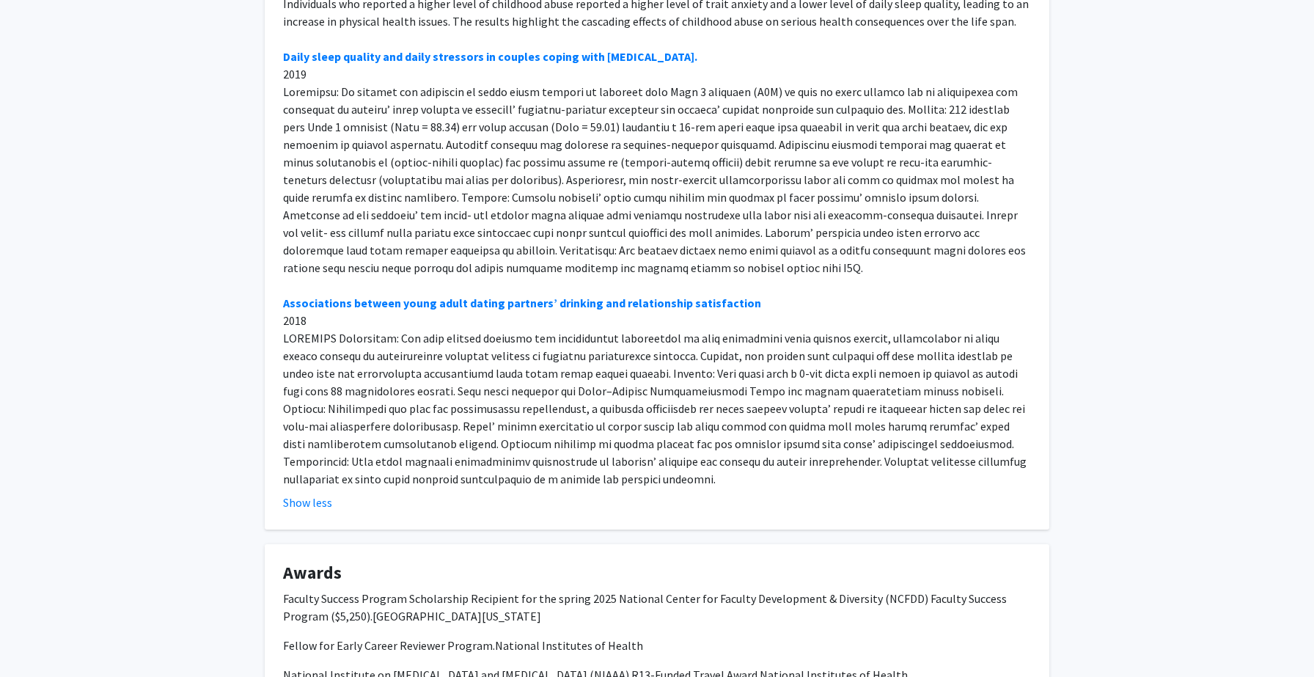
scroll to position [3877, 0]
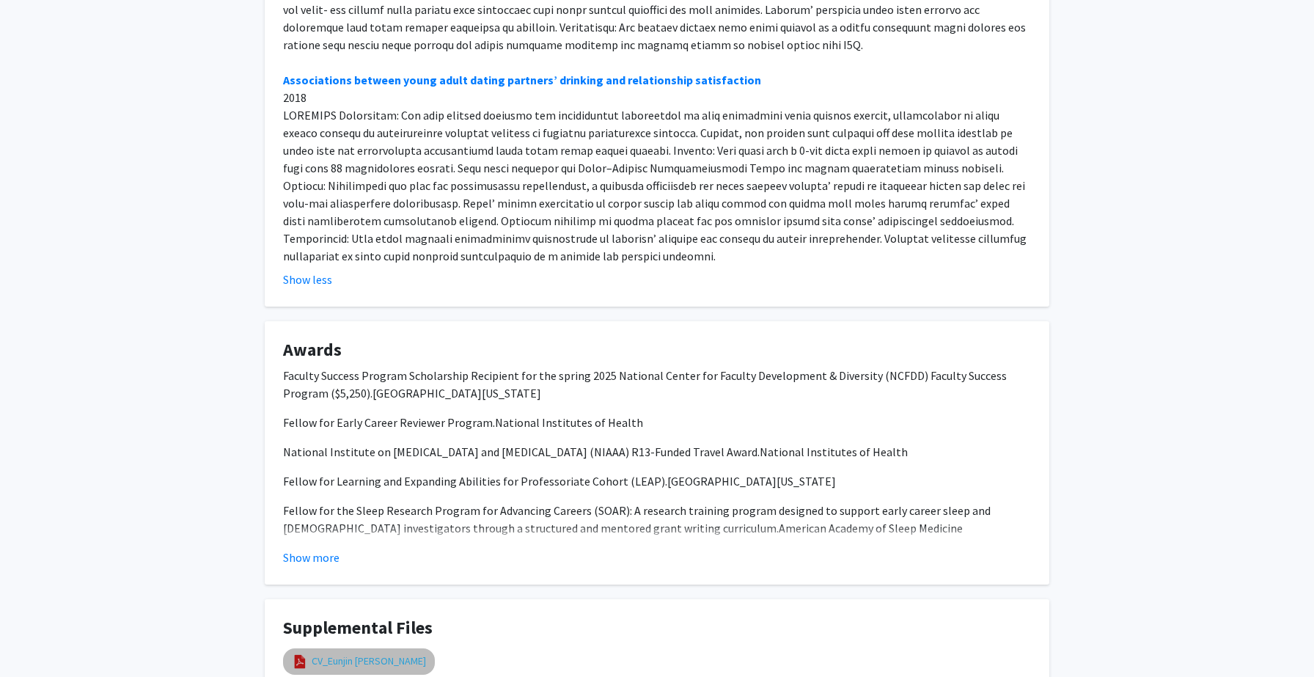
click at [331, 653] on link "CV_Eunjin [PERSON_NAME]" at bounding box center [369, 660] width 114 height 15
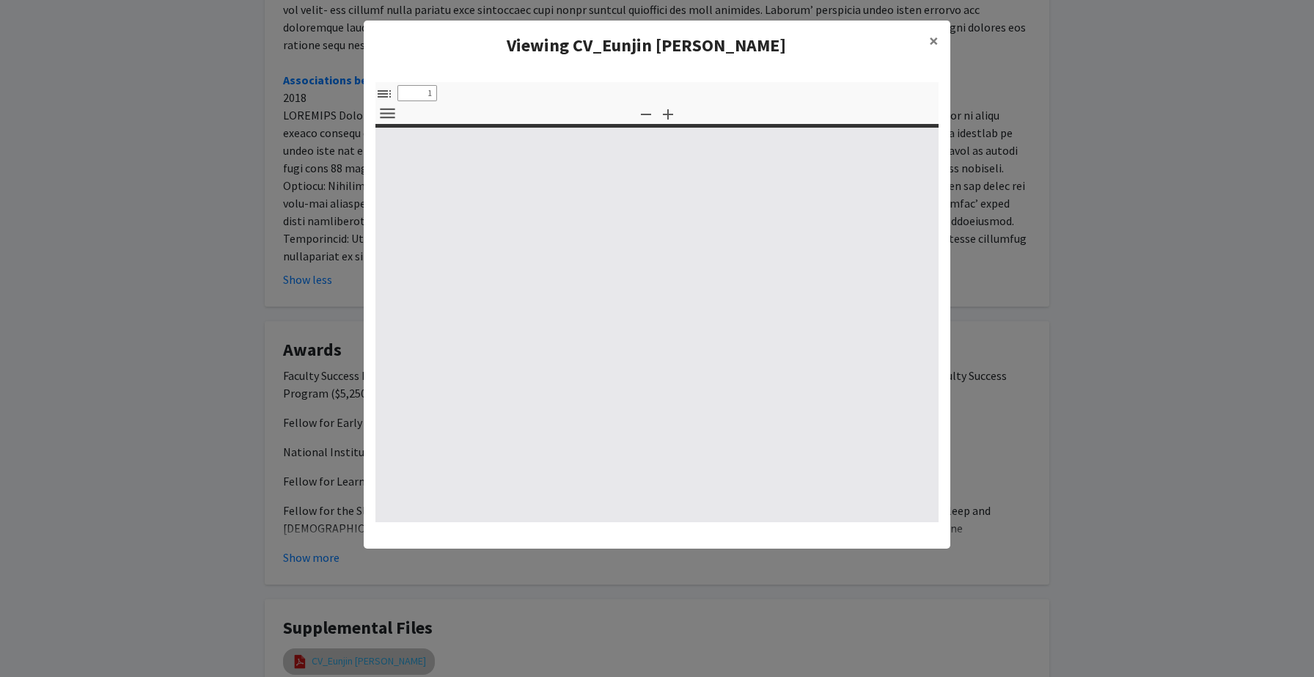
select select "custom"
type input "0"
select select "custom"
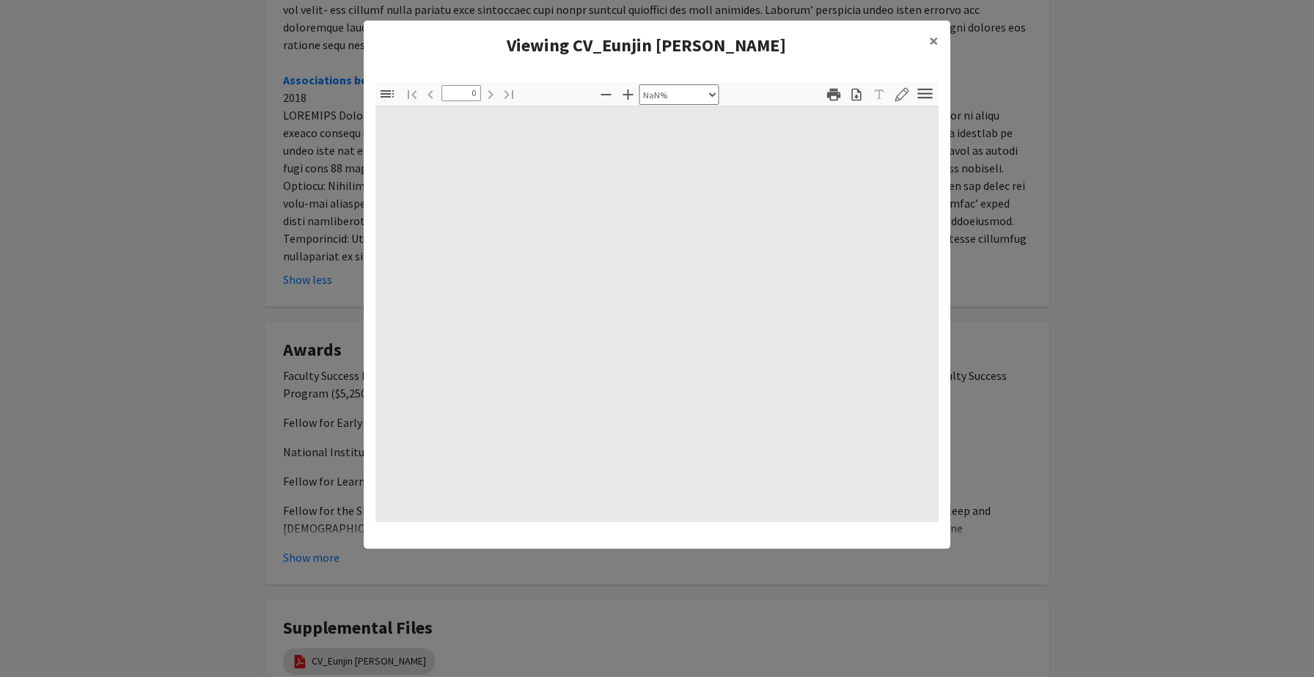
type input "1"
select select "auto"
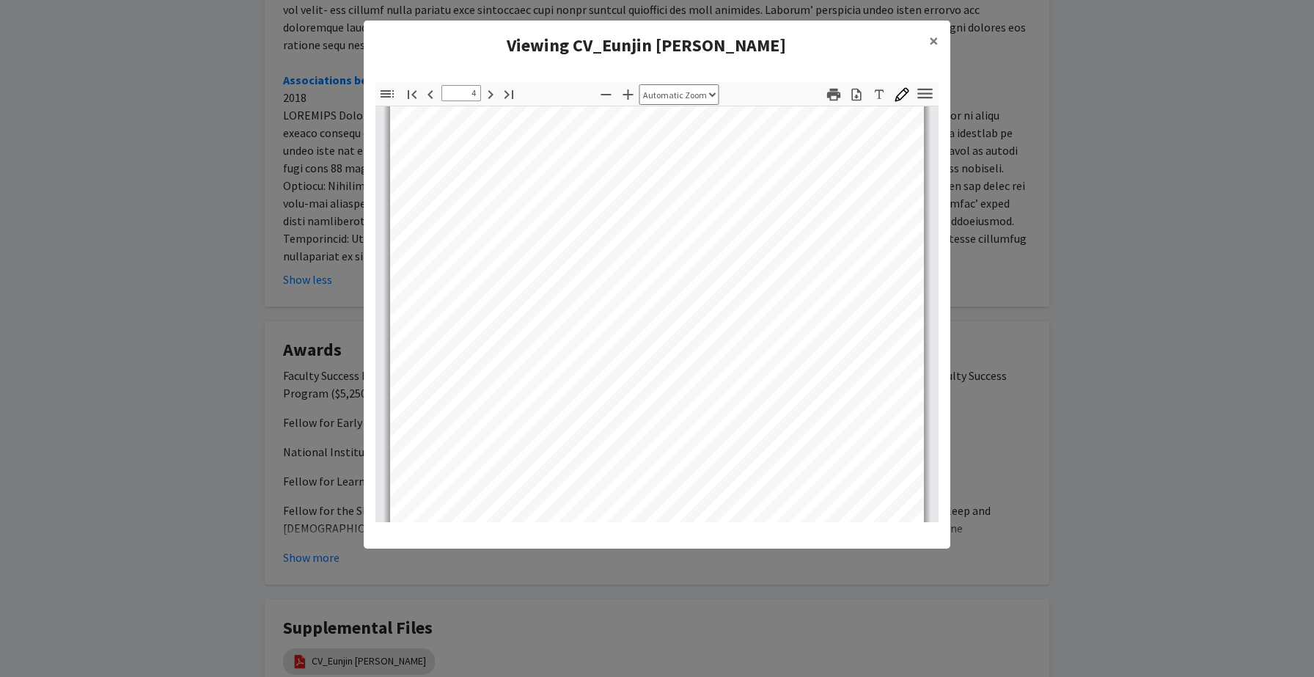
scroll to position [2225, 0]
type input "6"
click at [246, 282] on modal-container "Viewing CV_Eunjin [PERSON_NAME] × Thumbnails Document Outline Attachments Layer…" at bounding box center [657, 338] width 1314 height 677
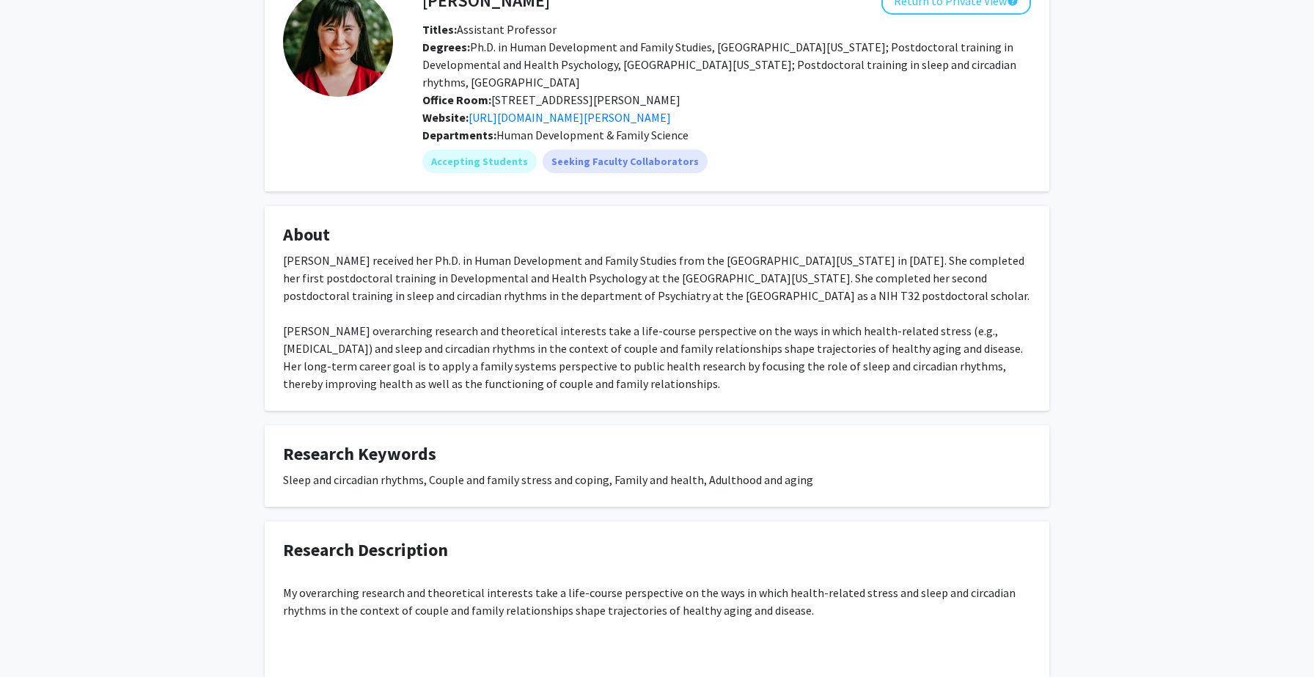
scroll to position [0, 0]
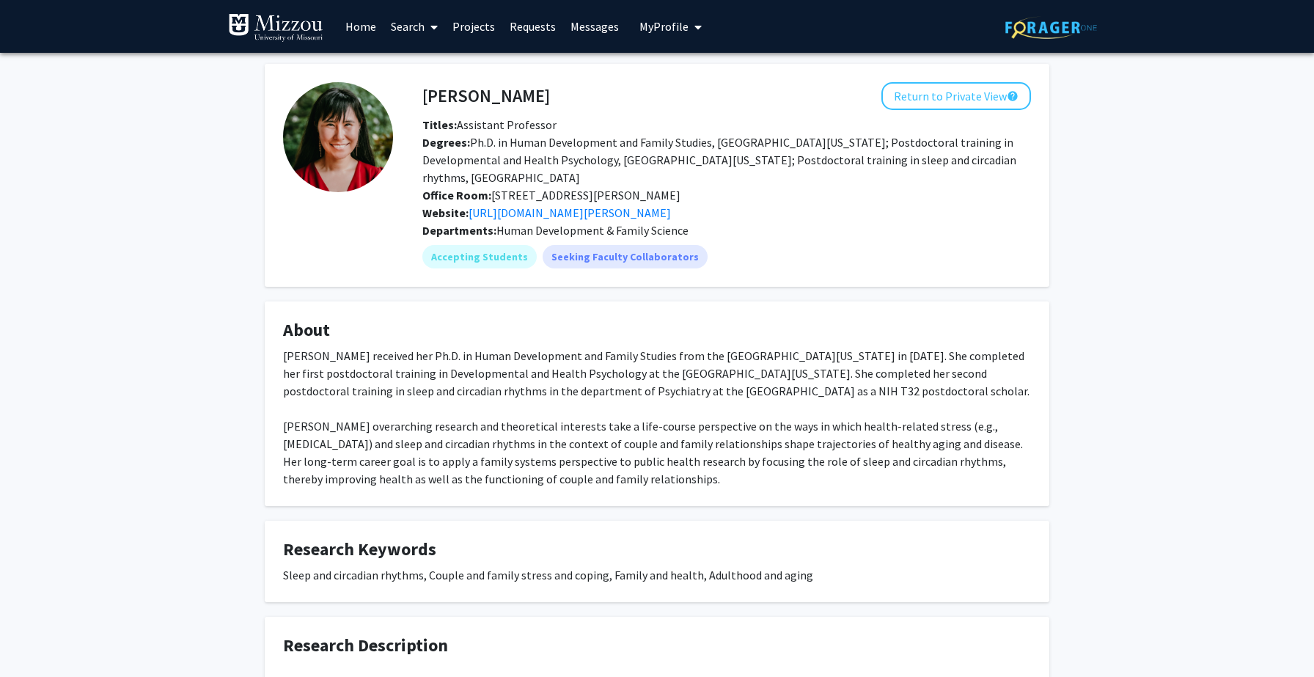
click at [356, 29] on link "Home" at bounding box center [360, 26] width 45 height 51
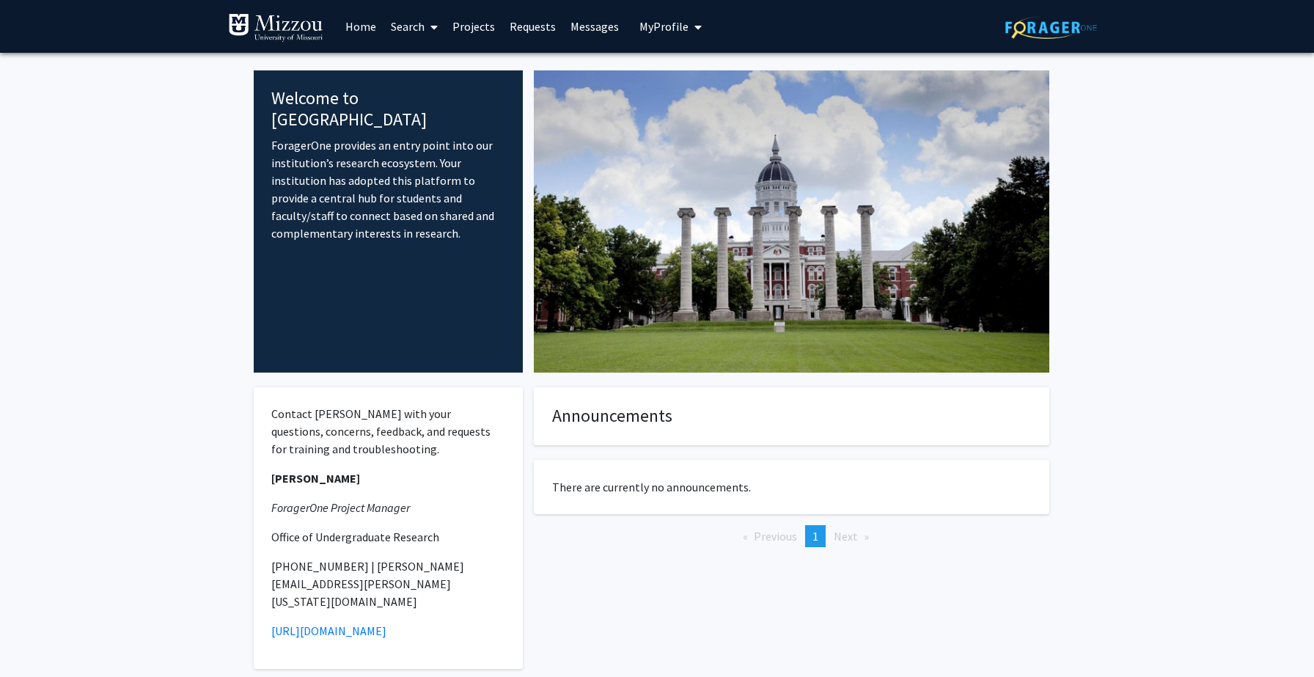
click at [295, 23] on img at bounding box center [275, 27] width 95 height 29
click at [249, 26] on img at bounding box center [275, 27] width 95 height 29
click at [1043, 38] on link at bounding box center [1051, 26] width 92 height 51
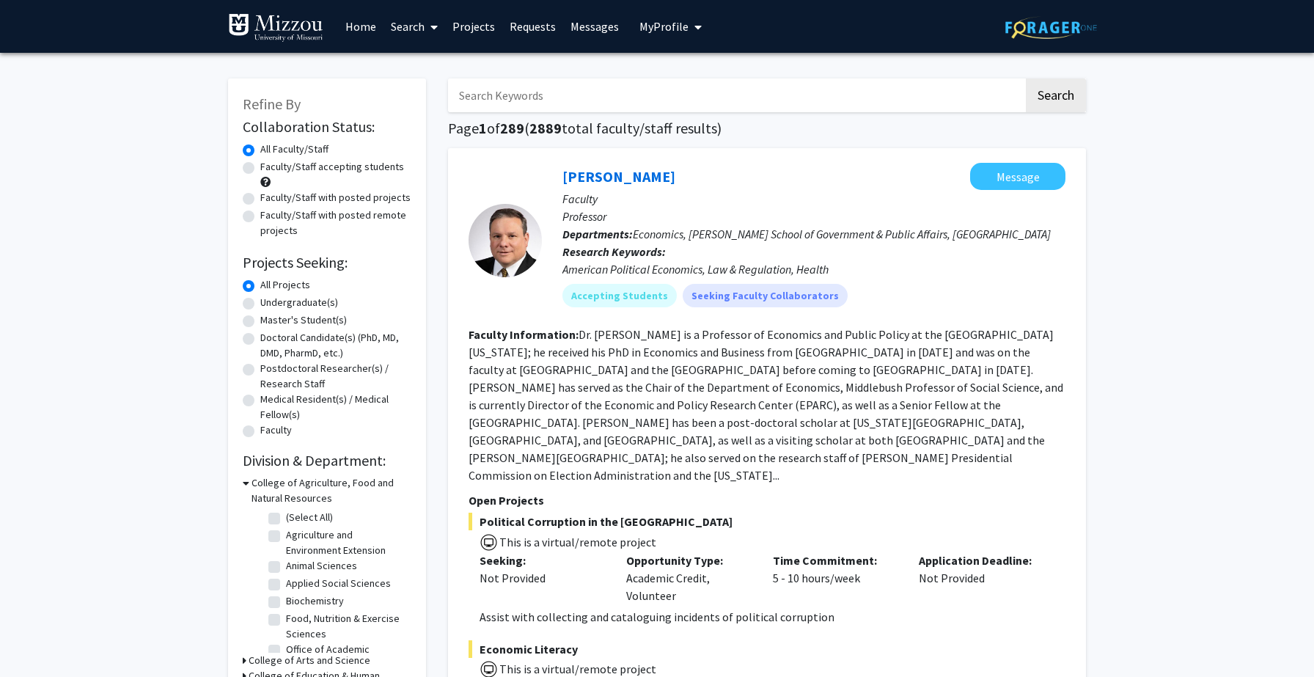
click at [731, 103] on input "Search Keywords" at bounding box center [736, 95] width 576 height 34
type input "hana"
click at [1026, 78] on button "Search" at bounding box center [1056, 95] width 60 height 34
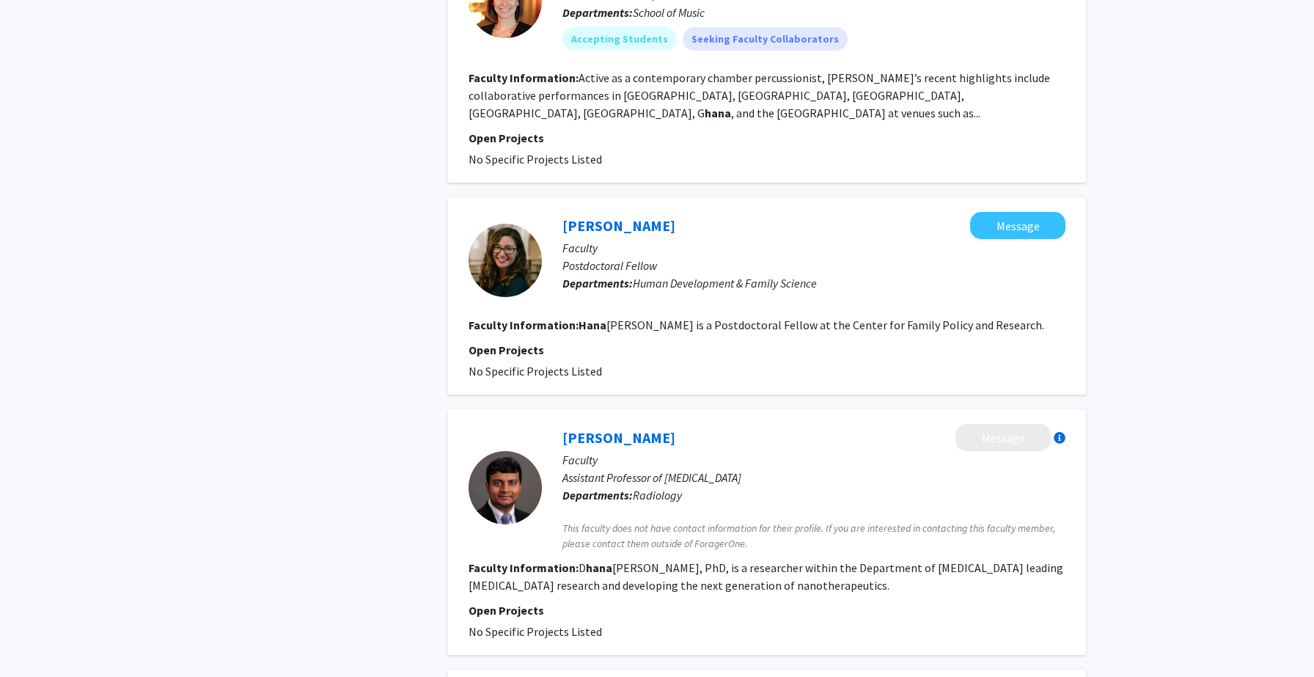
scroll to position [1046, 0]
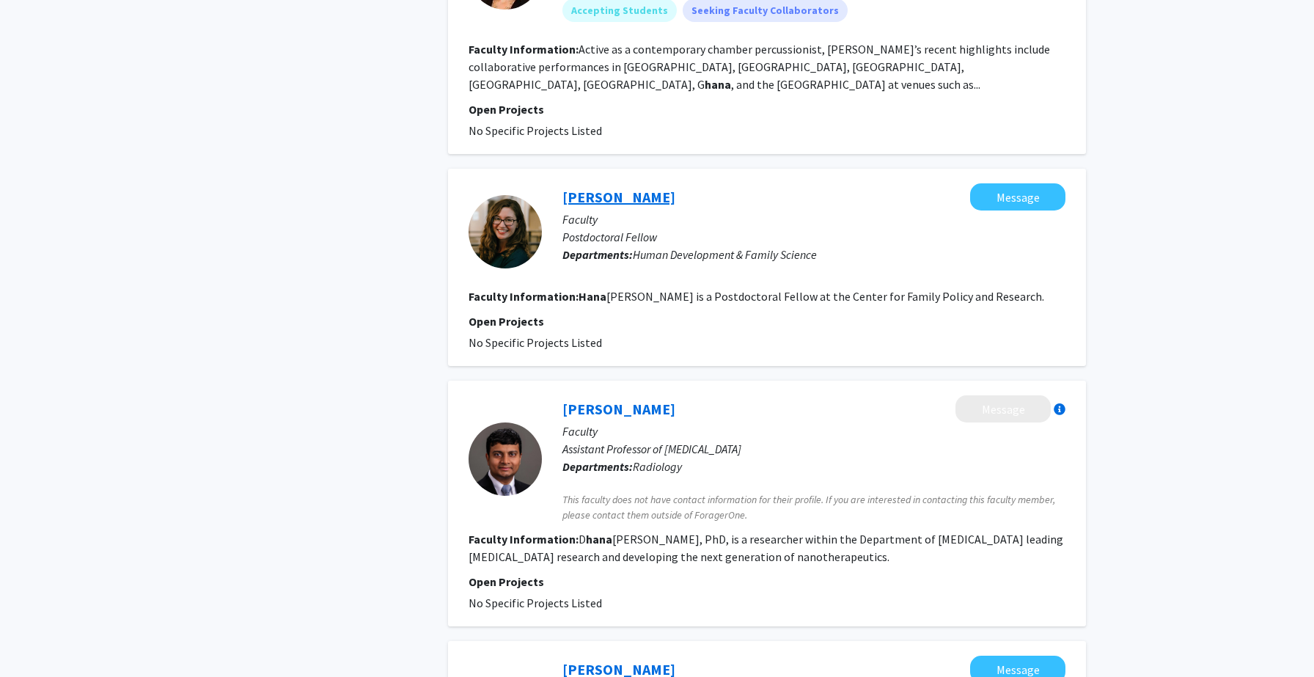
click at [614, 188] on link "[PERSON_NAME]" at bounding box center [618, 197] width 113 height 18
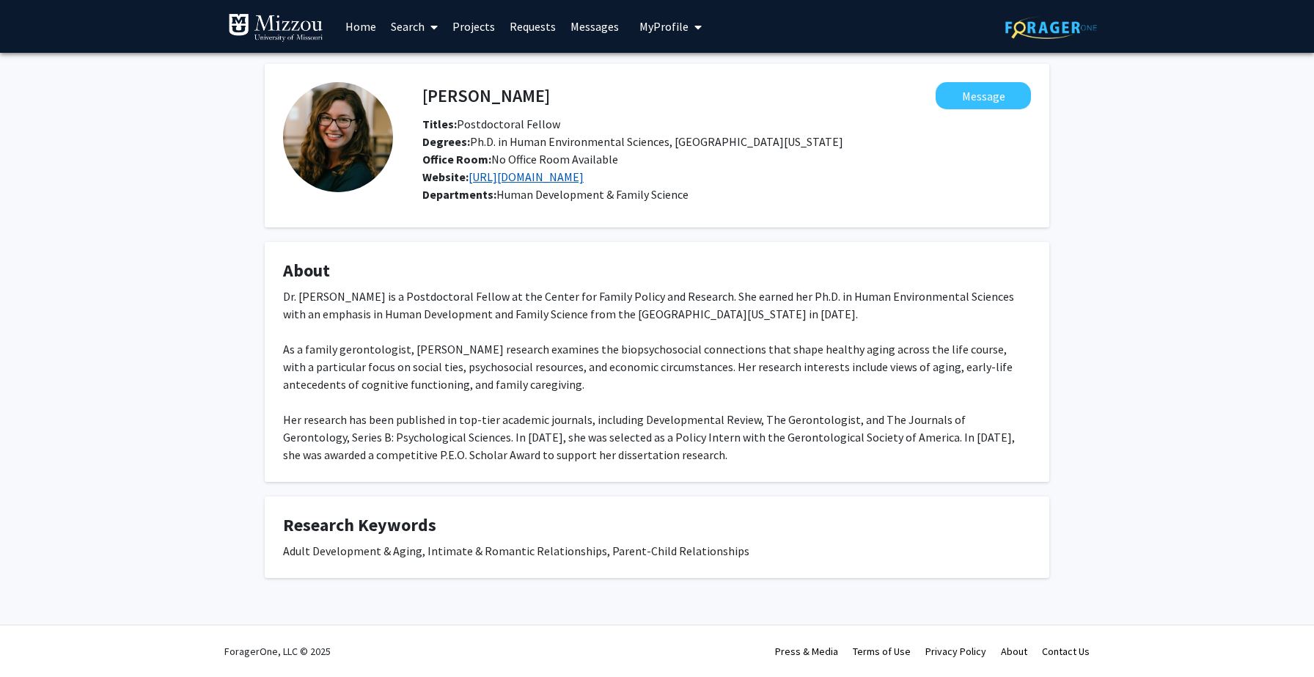
click at [584, 172] on link "[URL][DOMAIN_NAME]" at bounding box center [526, 176] width 115 height 15
